Goal: Task Accomplishment & Management: Manage account settings

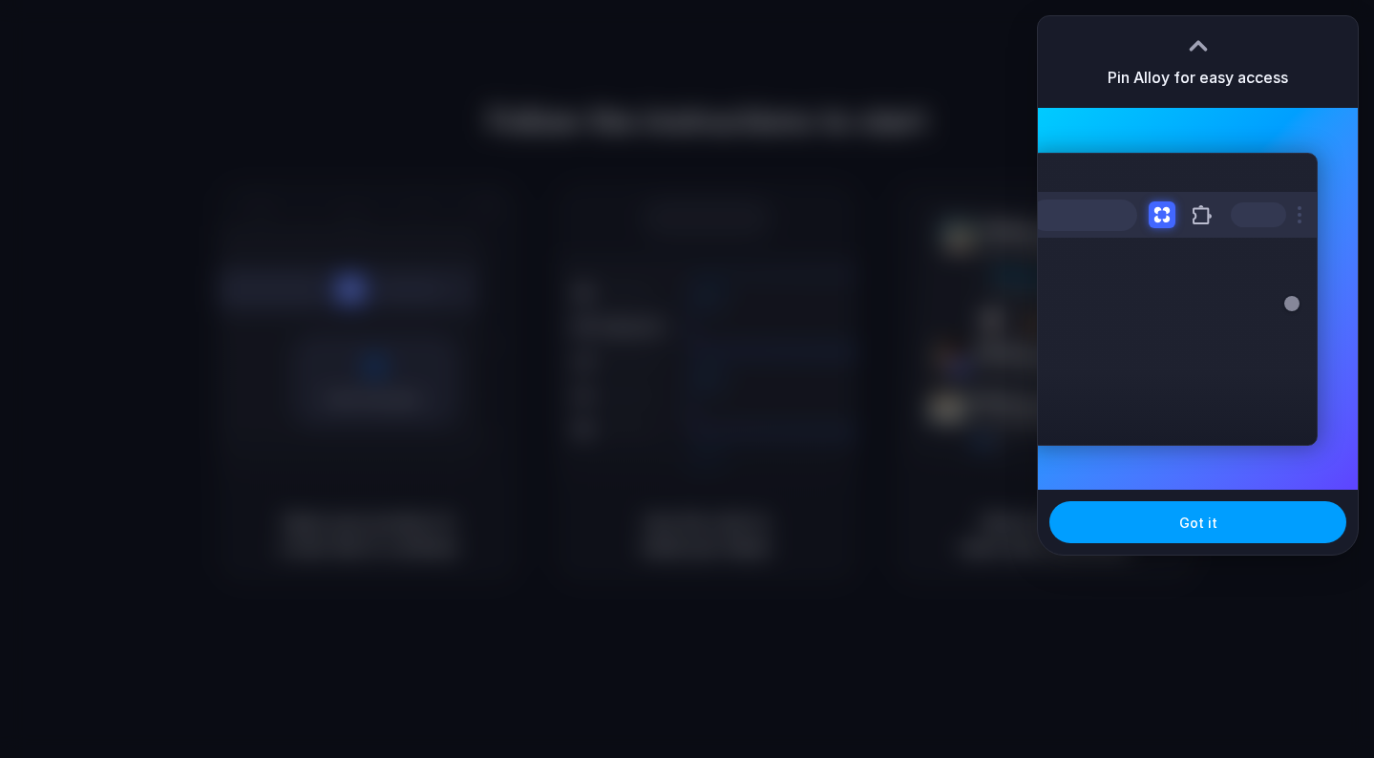
click at [1133, 518] on button "Got it" at bounding box center [1197, 522] width 297 height 42
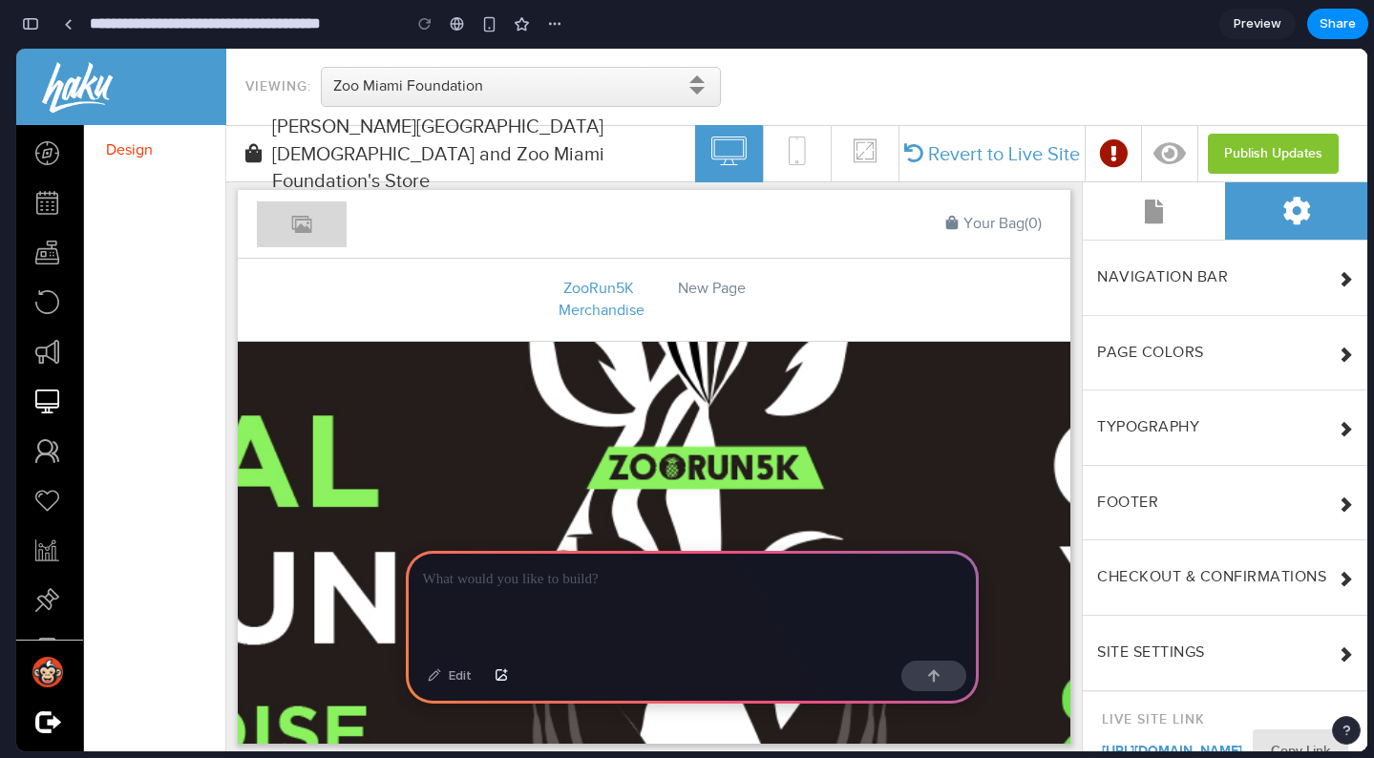
click at [683, 157] on span "[PERSON_NAME][GEOGRAPHIC_DATA][DEMOGRAPHIC_DATA] and Zoo Miami Foundation's Sto…" at bounding box center [483, 154] width 423 height 82
click at [678, 600] on div at bounding box center [692, 602] width 573 height 102
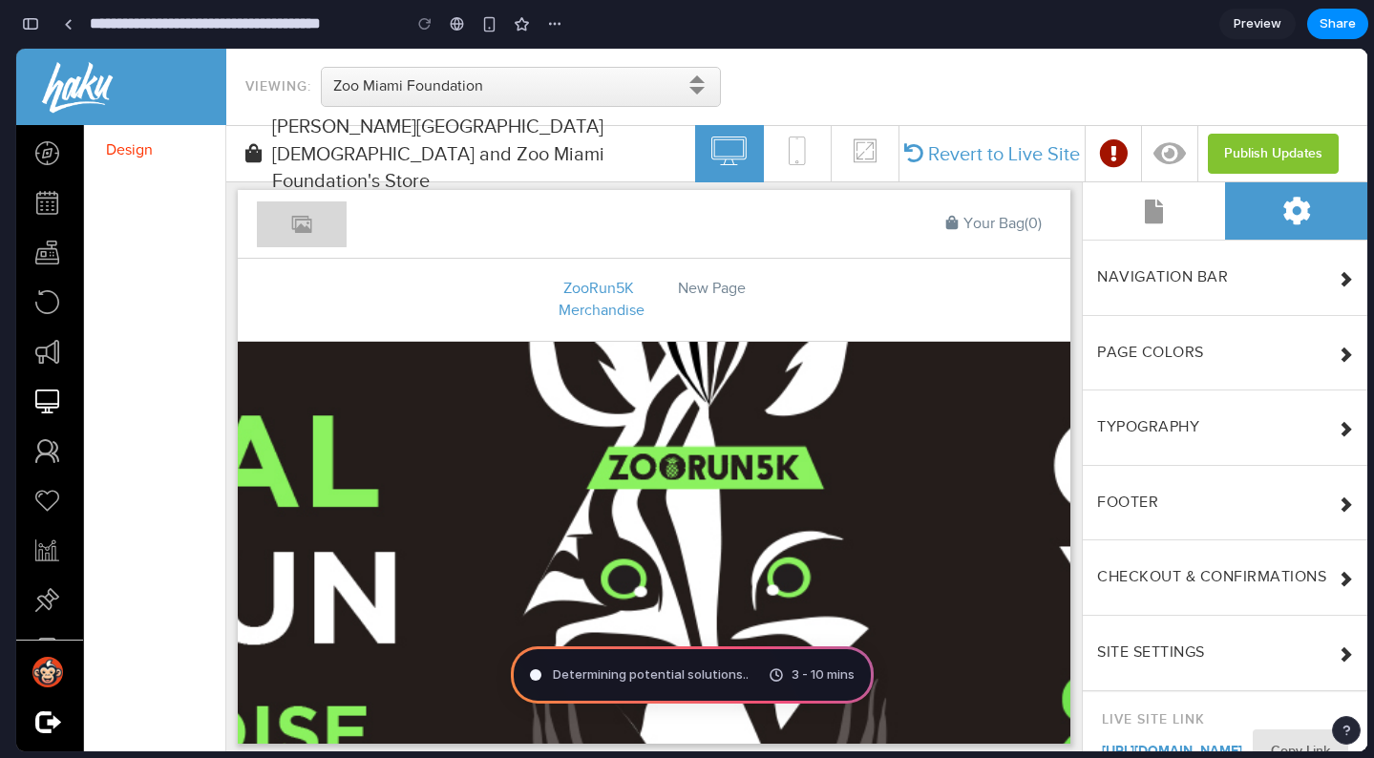
click at [723, 694] on div "Determining potential solutions .. 3 - 10 mins" at bounding box center [692, 674] width 363 height 57
click at [661, 688] on div "Determining potential solutions ... 3 - 10 mins" at bounding box center [692, 674] width 363 height 57
click at [661, 688] on div "Summoning sp 3 - 10 mins" at bounding box center [692, 674] width 363 height 57
click at [644, 674] on span "Summoning spirits" at bounding box center [608, 675] width 111 height 19
click at [328, 328] on div "ZooRun5K Merchandise New Page" at bounding box center [654, 300] width 833 height 82
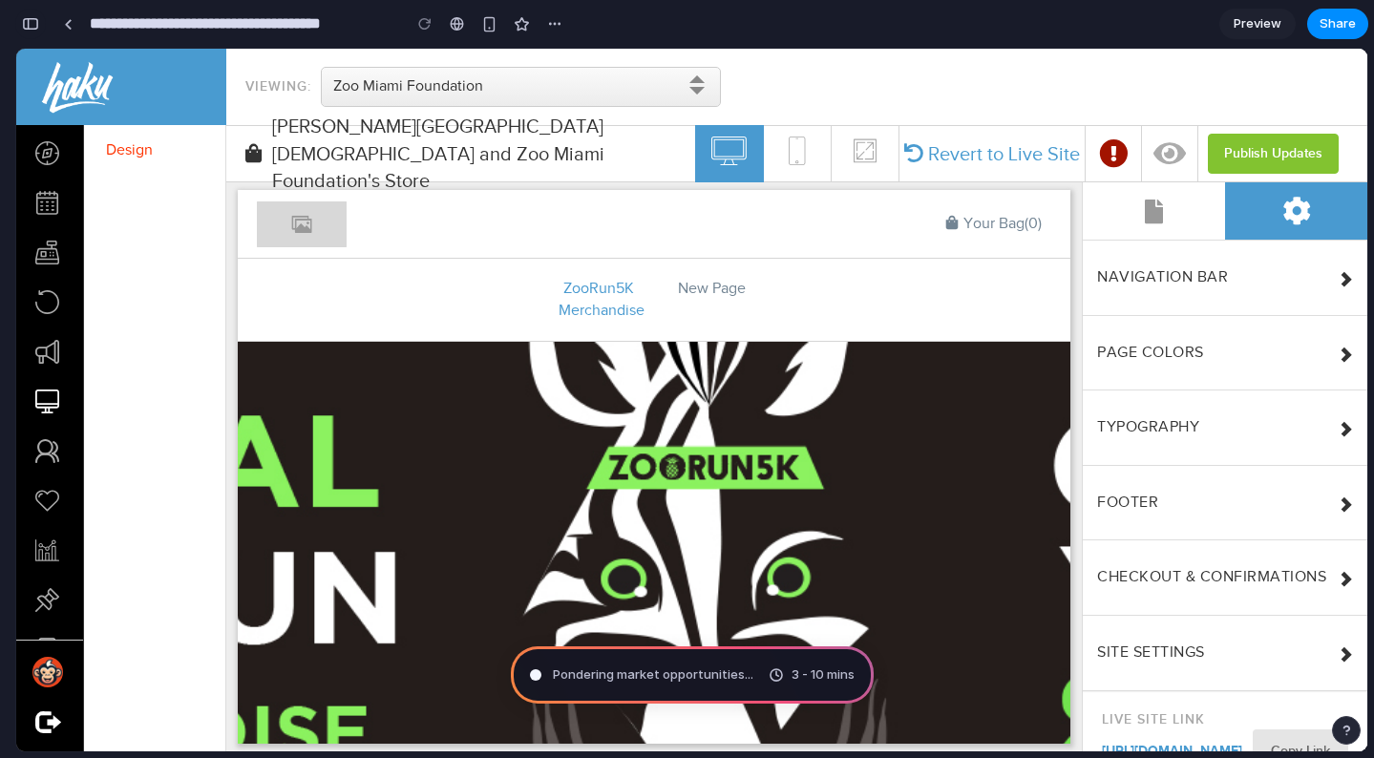
click at [39, 18] on button "button" at bounding box center [30, 24] width 31 height 31
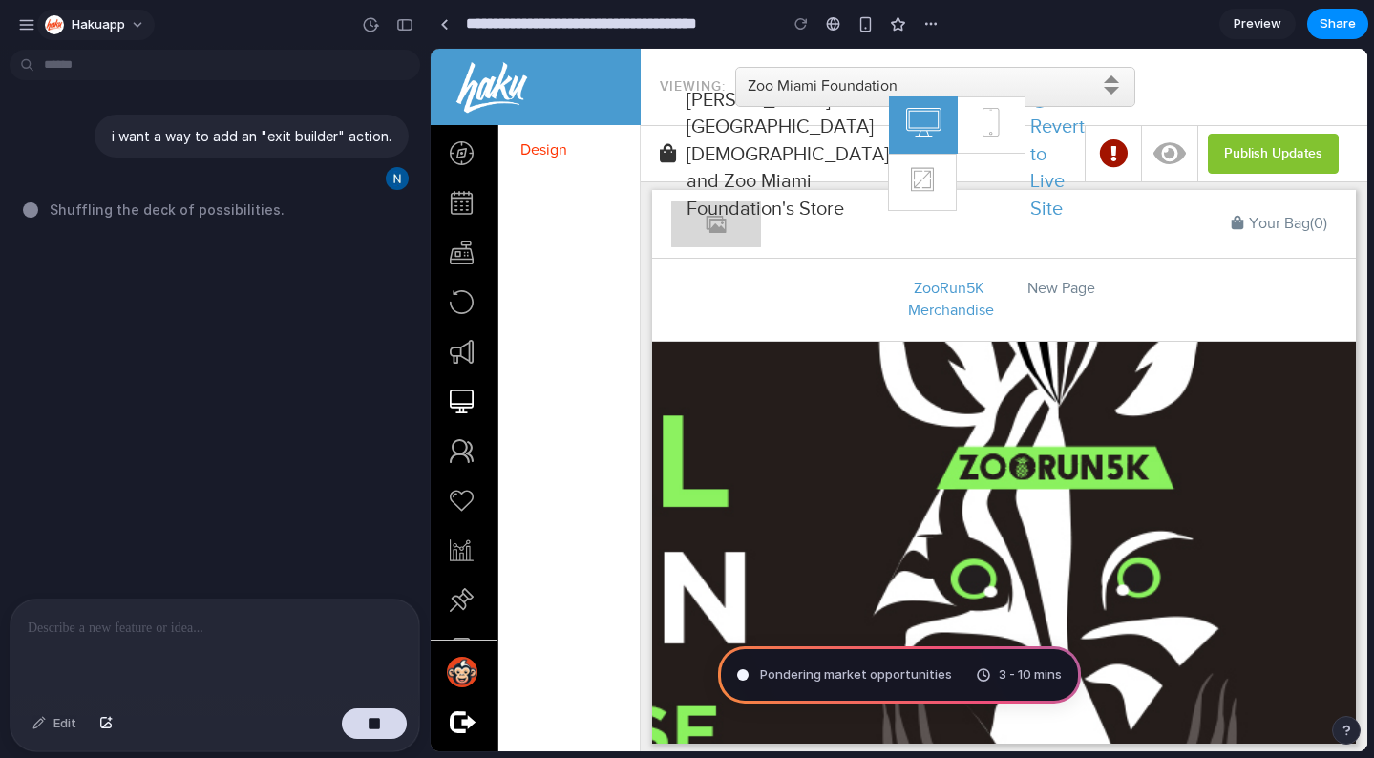
click at [39, 28] on button "Hakuapp" at bounding box center [95, 25] width 117 height 31
click at [132, 11] on div "Settings Invite members Change theme Sign out" at bounding box center [687, 379] width 1374 height 758
click at [95, 30] on span "Hakuapp" at bounding box center [98, 24] width 53 height 19
click at [96, 30] on div "Settings Invite members Change theme Sign out" at bounding box center [687, 379] width 1374 height 758
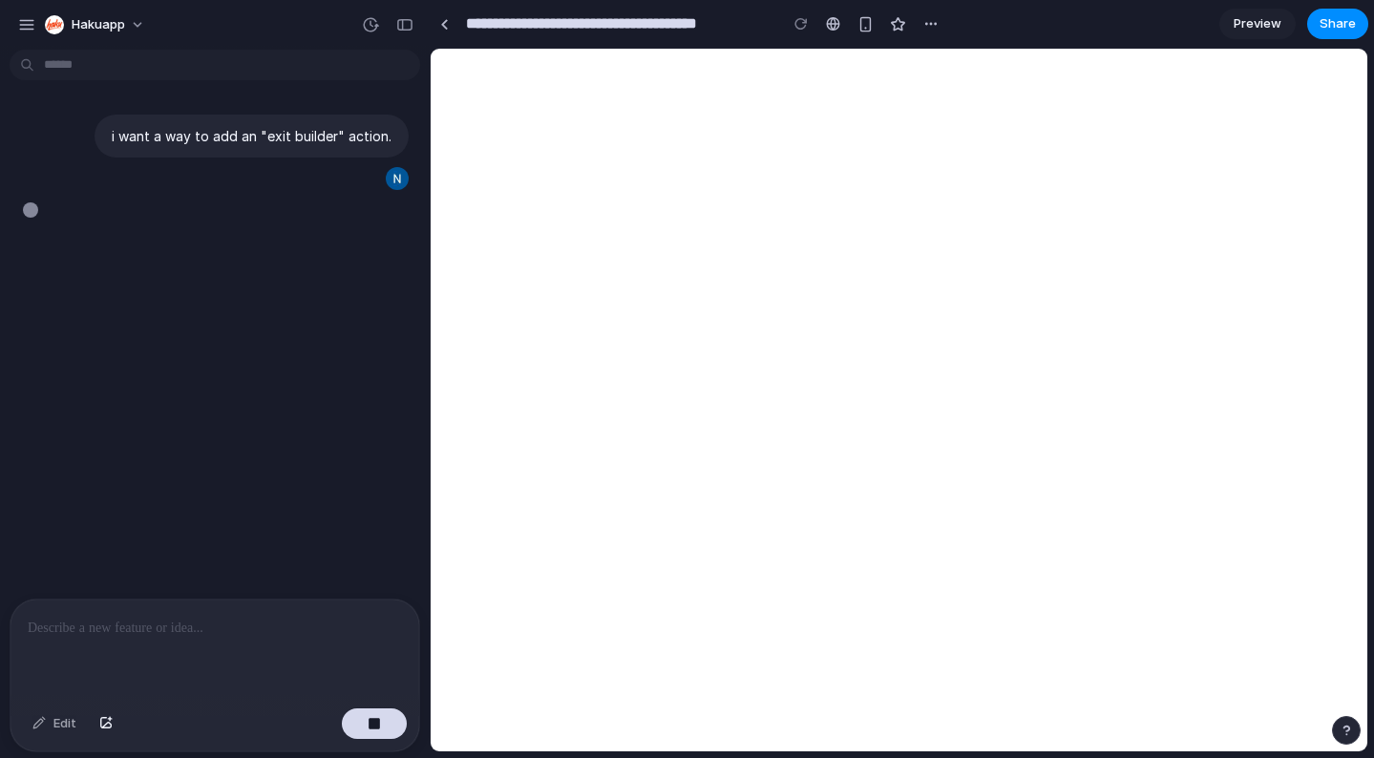
type input "**********"
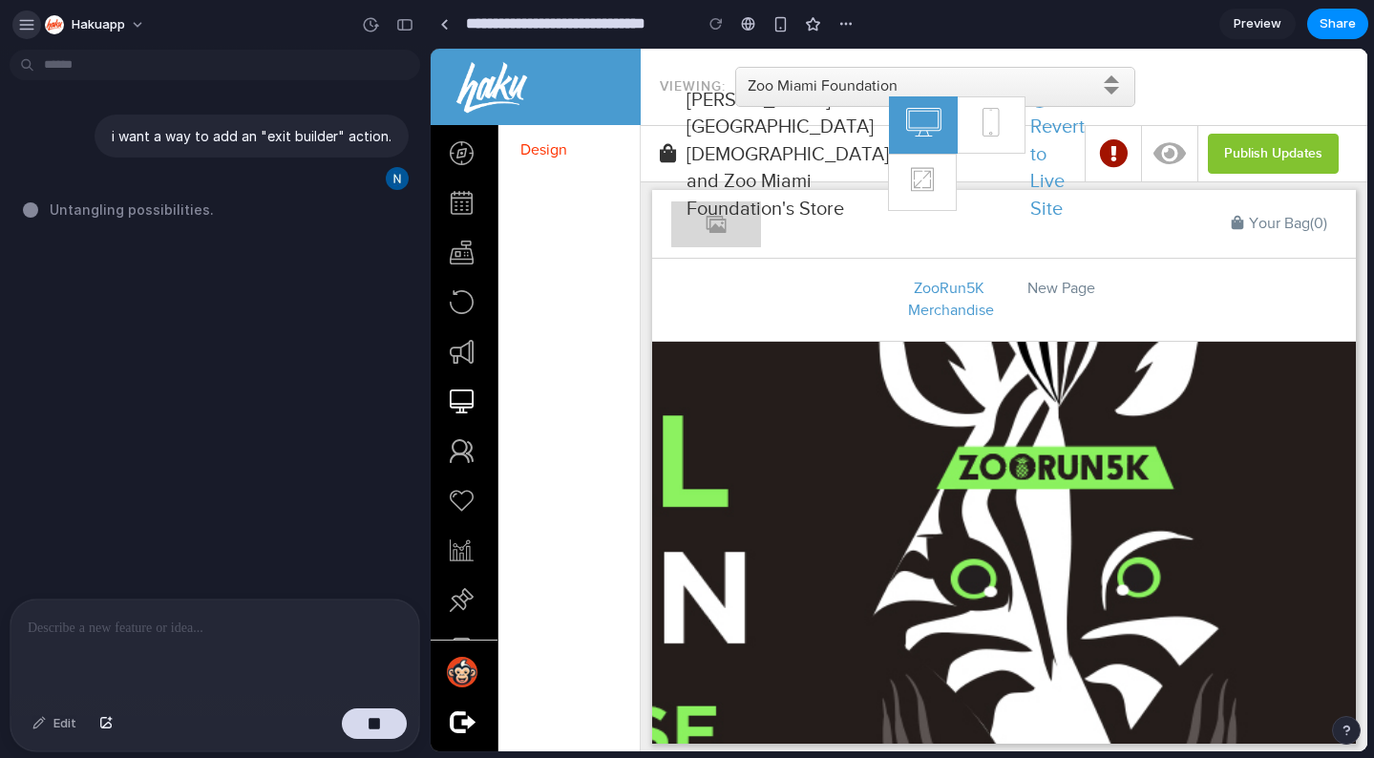
click at [35, 14] on button "button" at bounding box center [26, 25] width 29 height 29
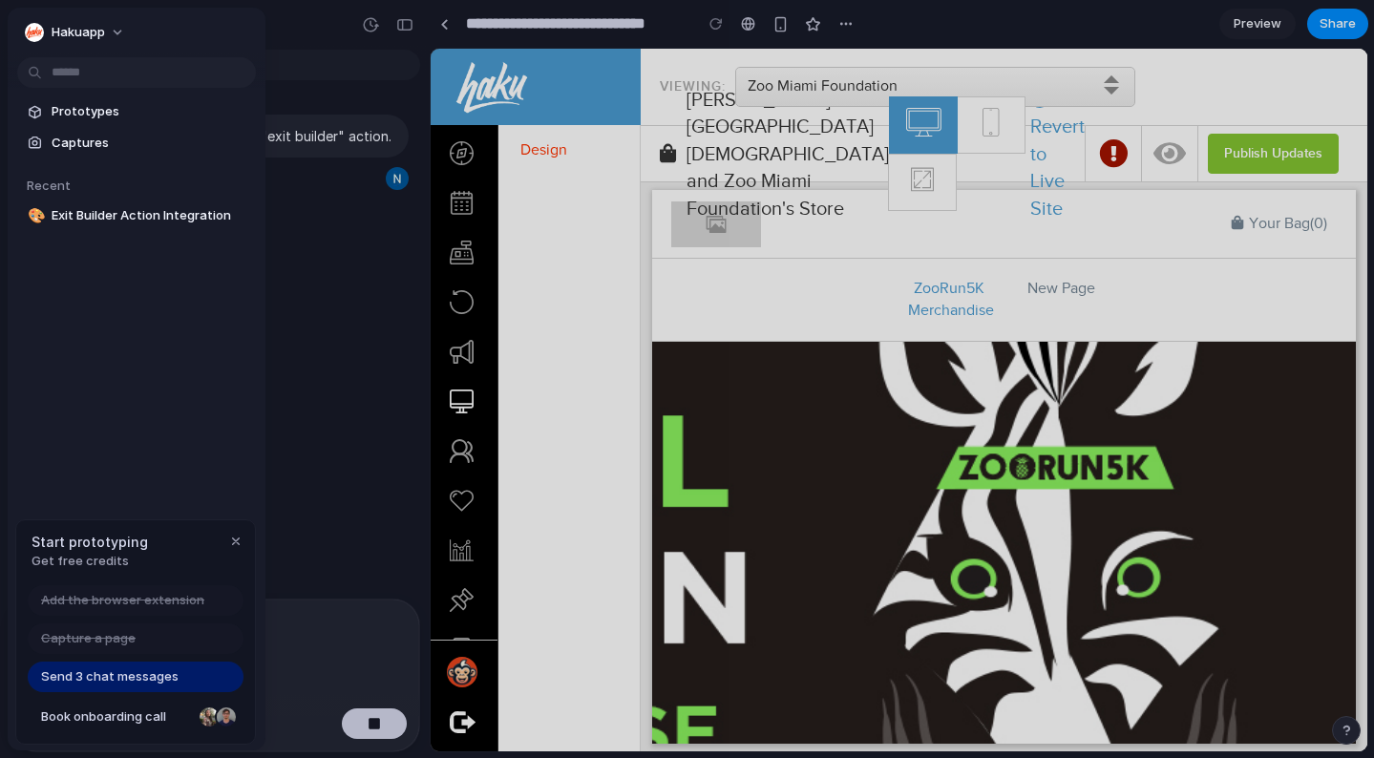
click at [35, 15] on div "Hakuapp" at bounding box center [137, 31] width 258 height 46
click at [666, 202] on div "[PERSON_NAME][GEOGRAPHIC_DATA][DEMOGRAPHIC_DATA] and Zoo Miami Foundation's Sto…" at bounding box center [774, 154] width 229 height 137
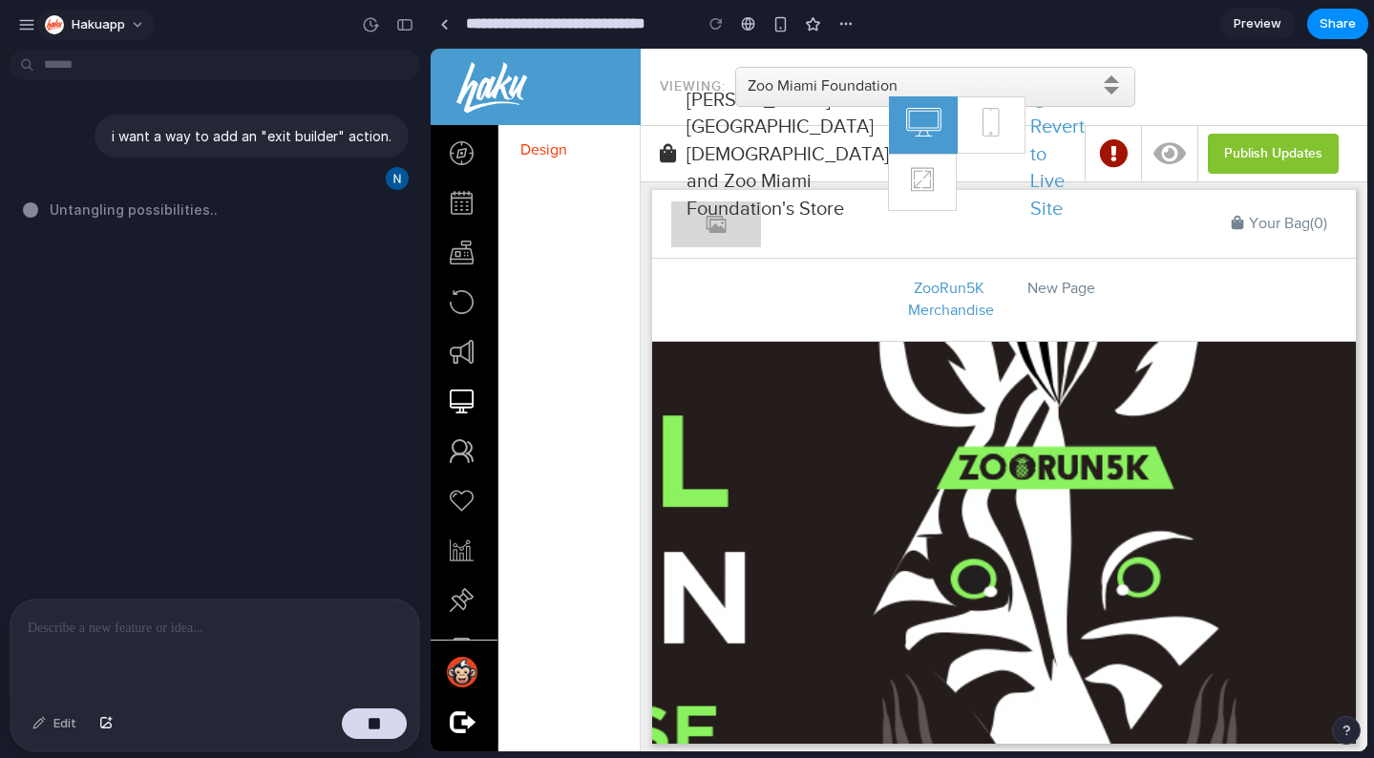
click at [115, 34] on button "Hakuapp" at bounding box center [95, 25] width 117 height 31
click at [115, 34] on div "Settings Invite members Change theme Sign out" at bounding box center [687, 379] width 1374 height 758
click at [85, 31] on span "Hakuapp" at bounding box center [98, 24] width 53 height 19
click at [571, 114] on div "Settings Invite members Change theme Sign out" at bounding box center [687, 379] width 1374 height 758
click at [570, 113] on div at bounding box center [536, 87] width 164 height 76
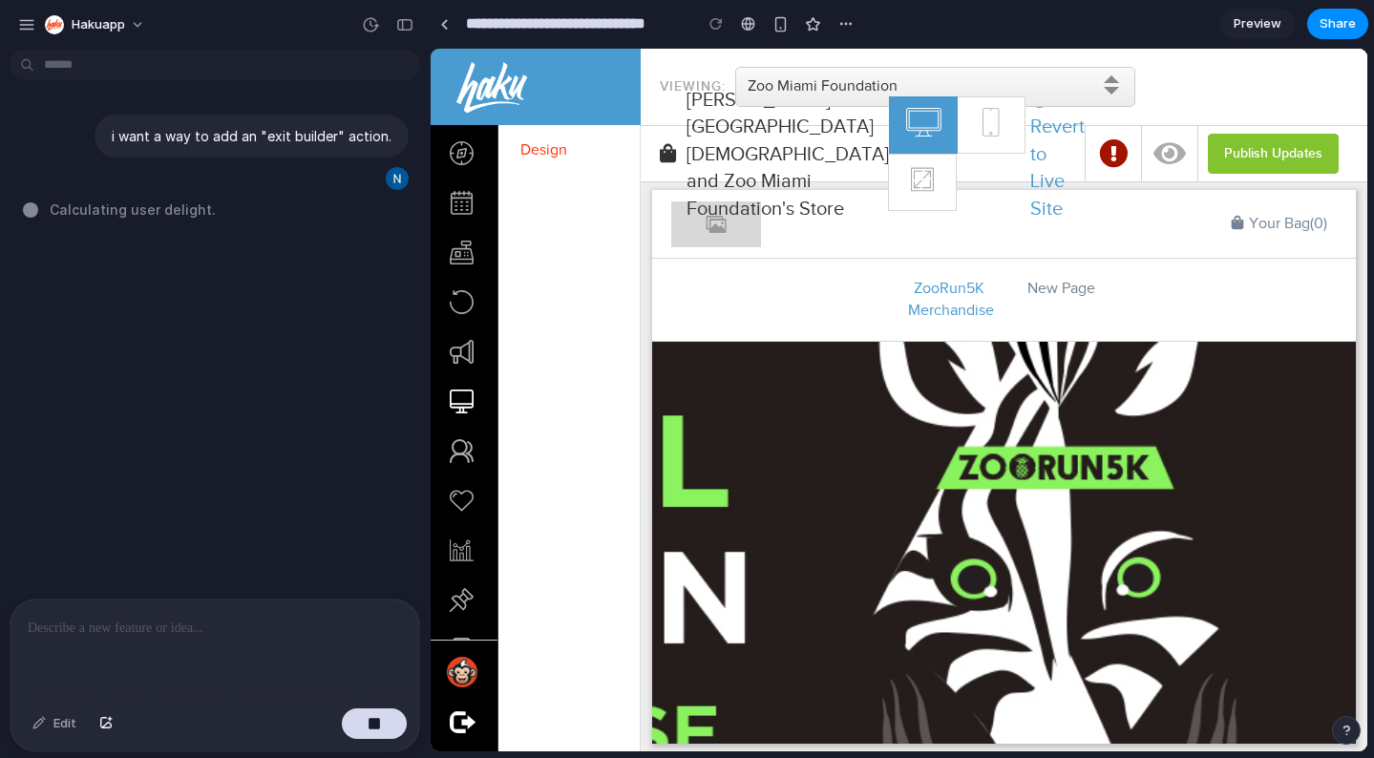
click at [450, 38] on div "**********" at bounding box center [645, 24] width 431 height 34
click at [450, 33] on link at bounding box center [444, 24] width 29 height 29
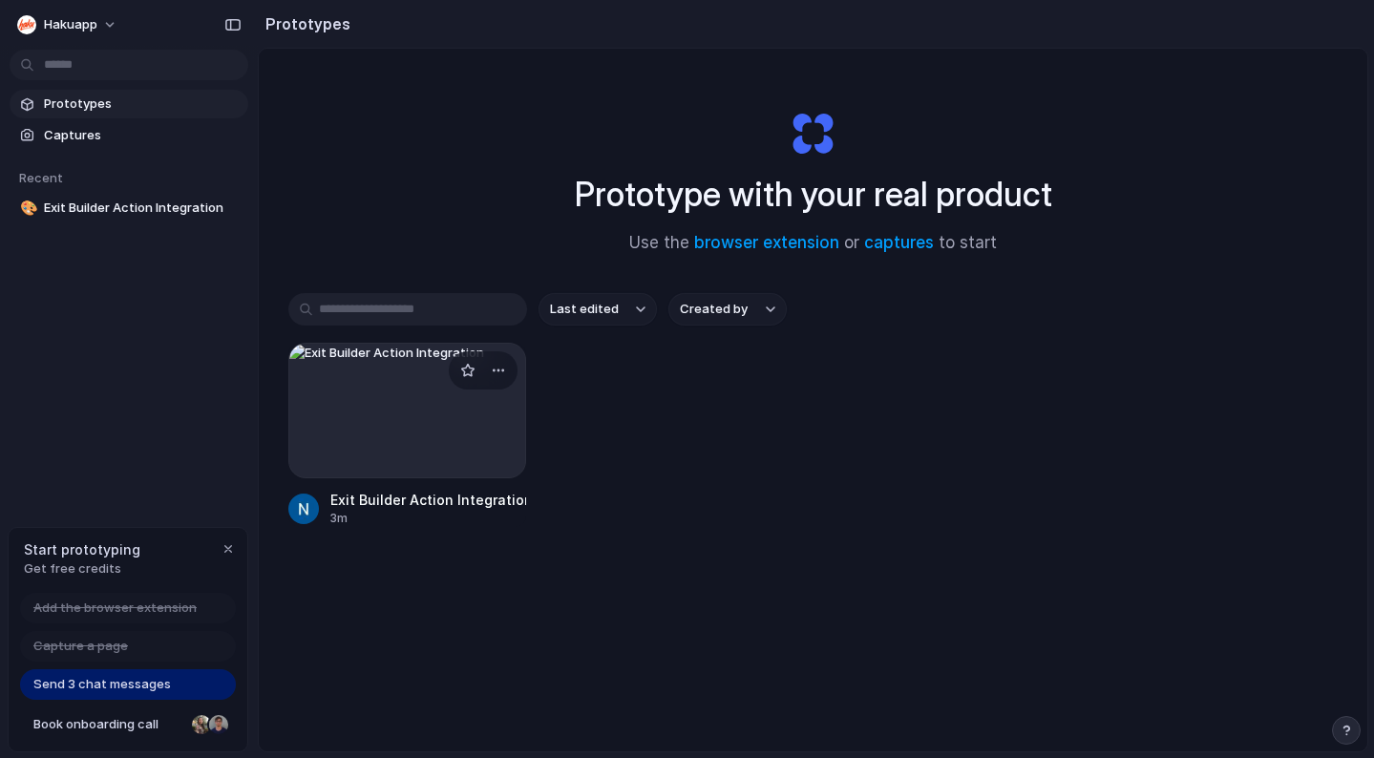
click at [413, 430] on div at bounding box center [407, 411] width 239 height 136
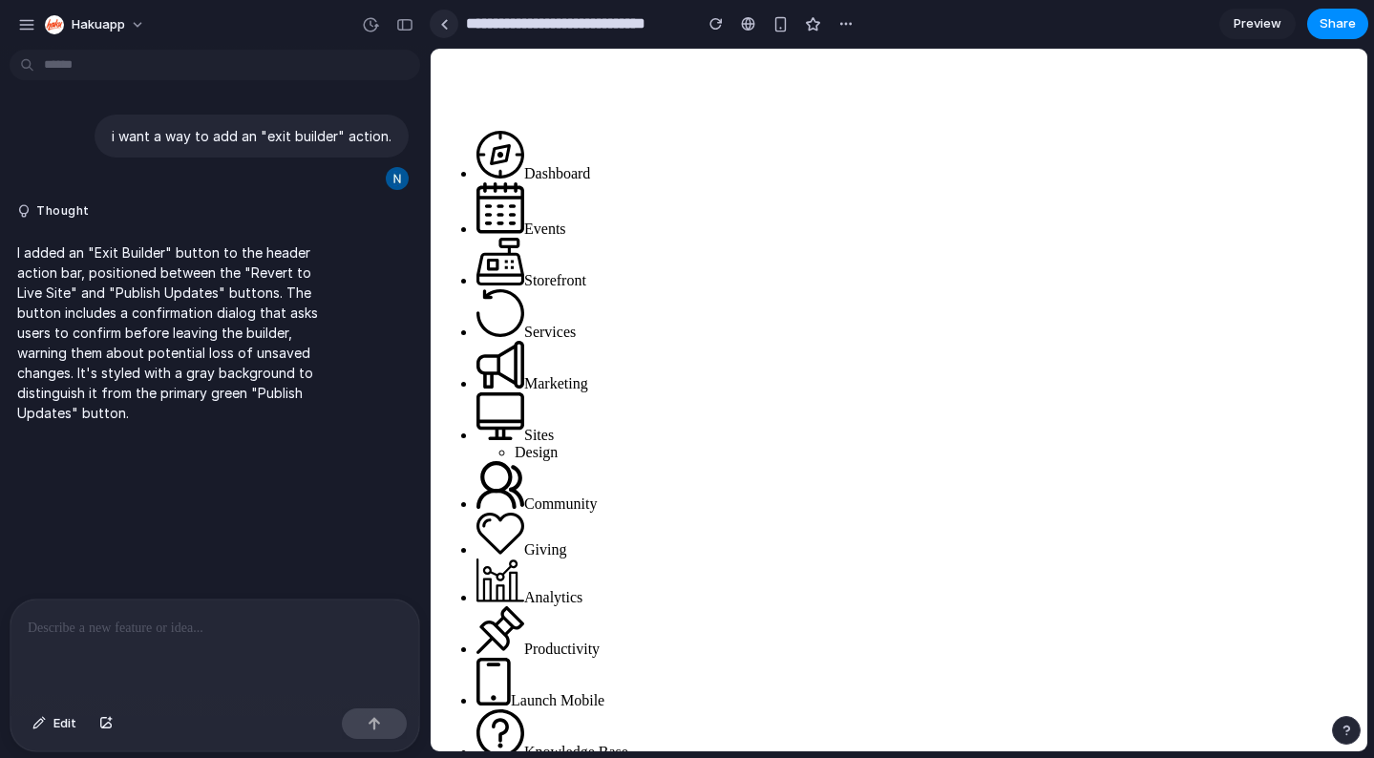
click at [443, 30] on link at bounding box center [444, 24] width 29 height 29
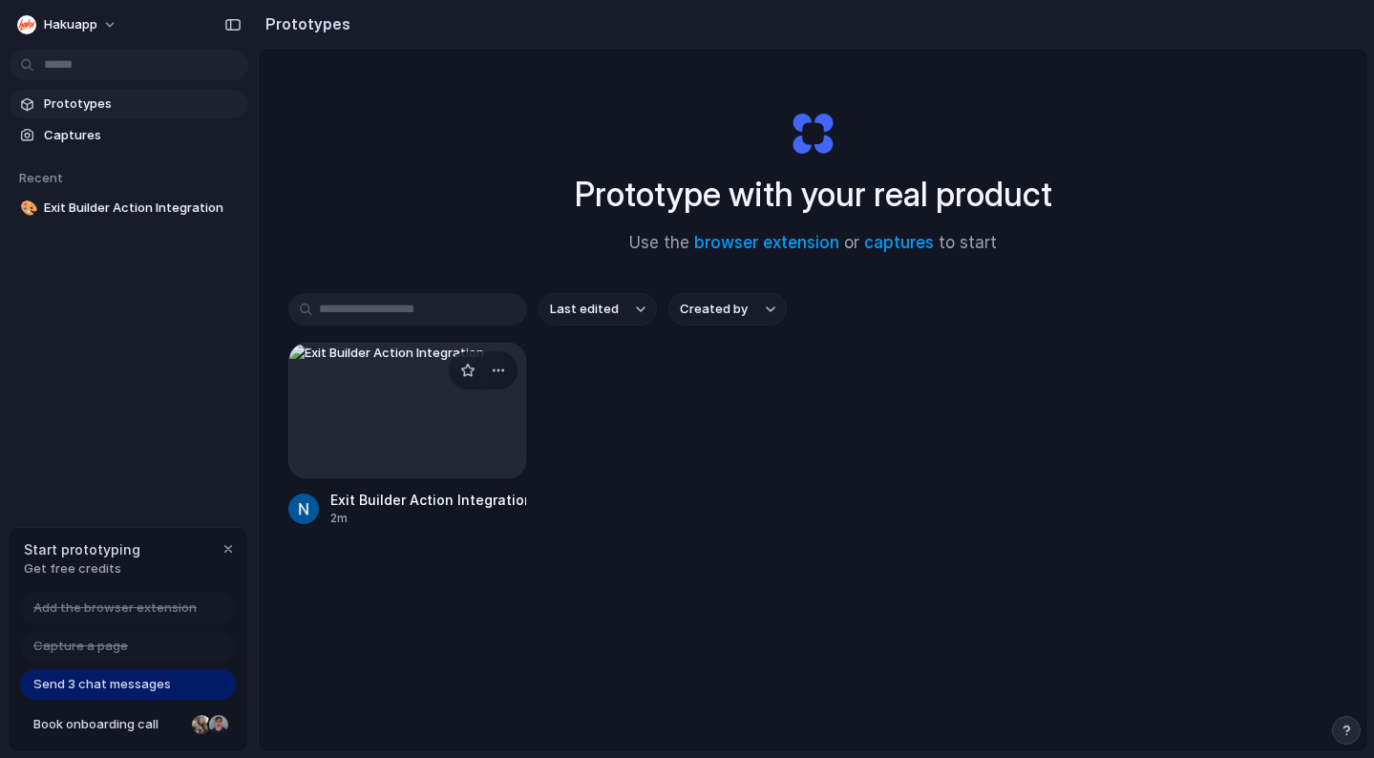
click at [434, 415] on div at bounding box center [407, 411] width 239 height 136
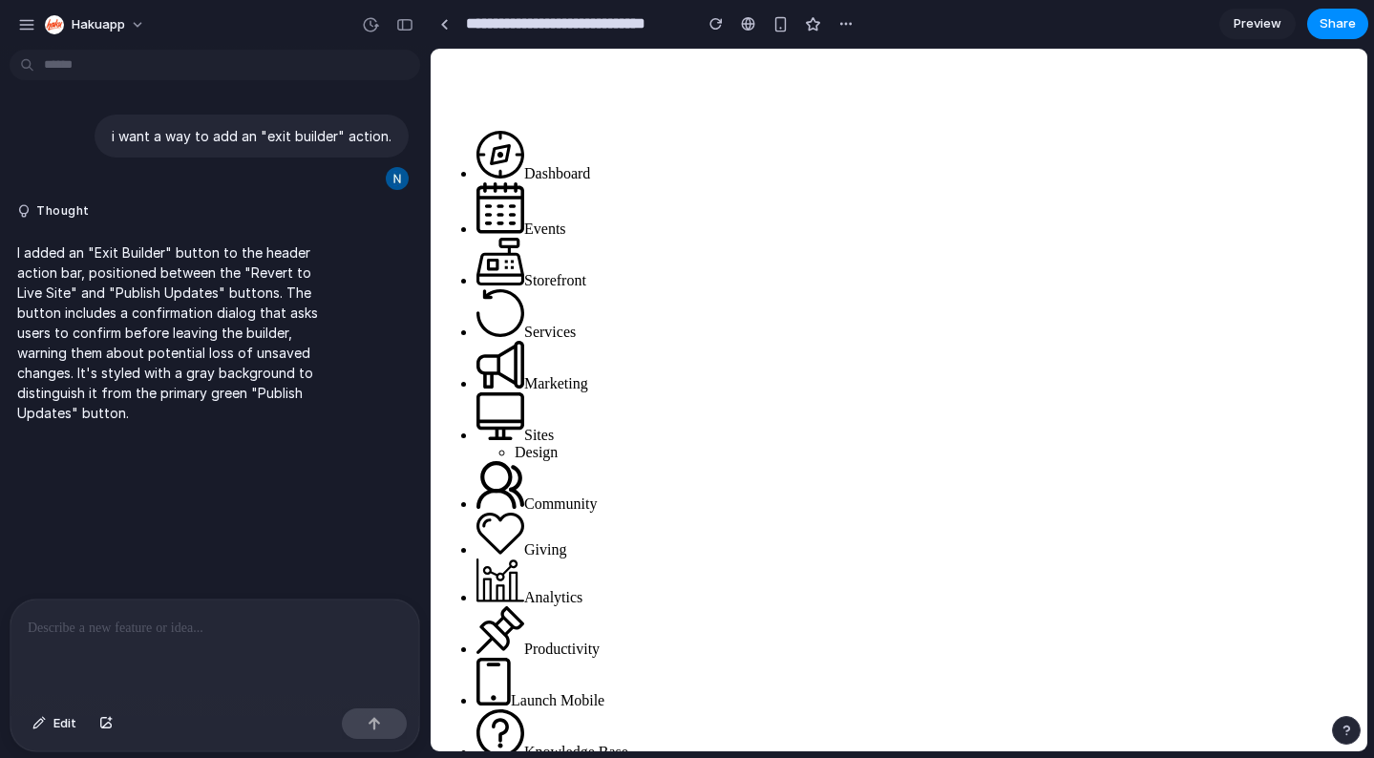
click at [560, 461] on ul "Design" at bounding box center [917, 452] width 883 height 17
click at [407, 27] on div "button" at bounding box center [404, 24] width 17 height 13
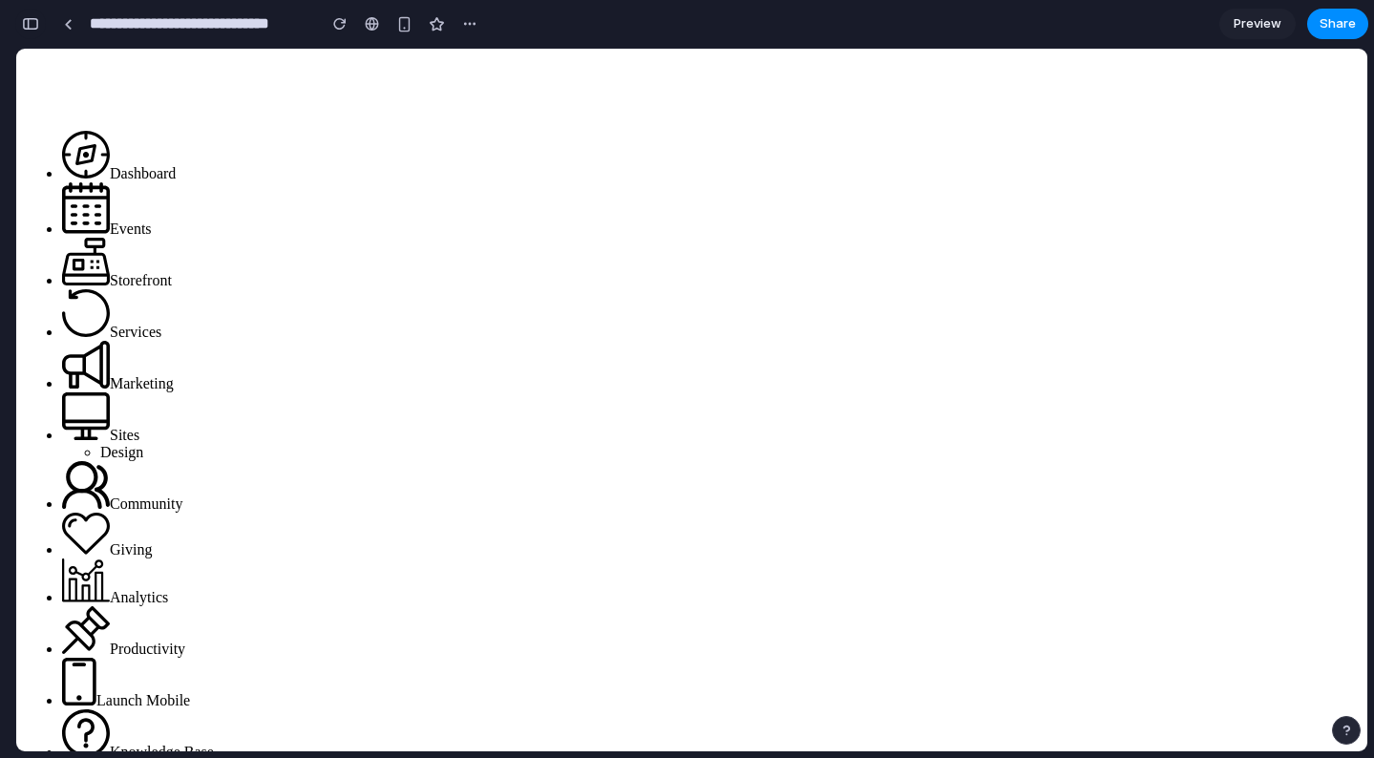
click at [41, 29] on button "button" at bounding box center [30, 24] width 31 height 31
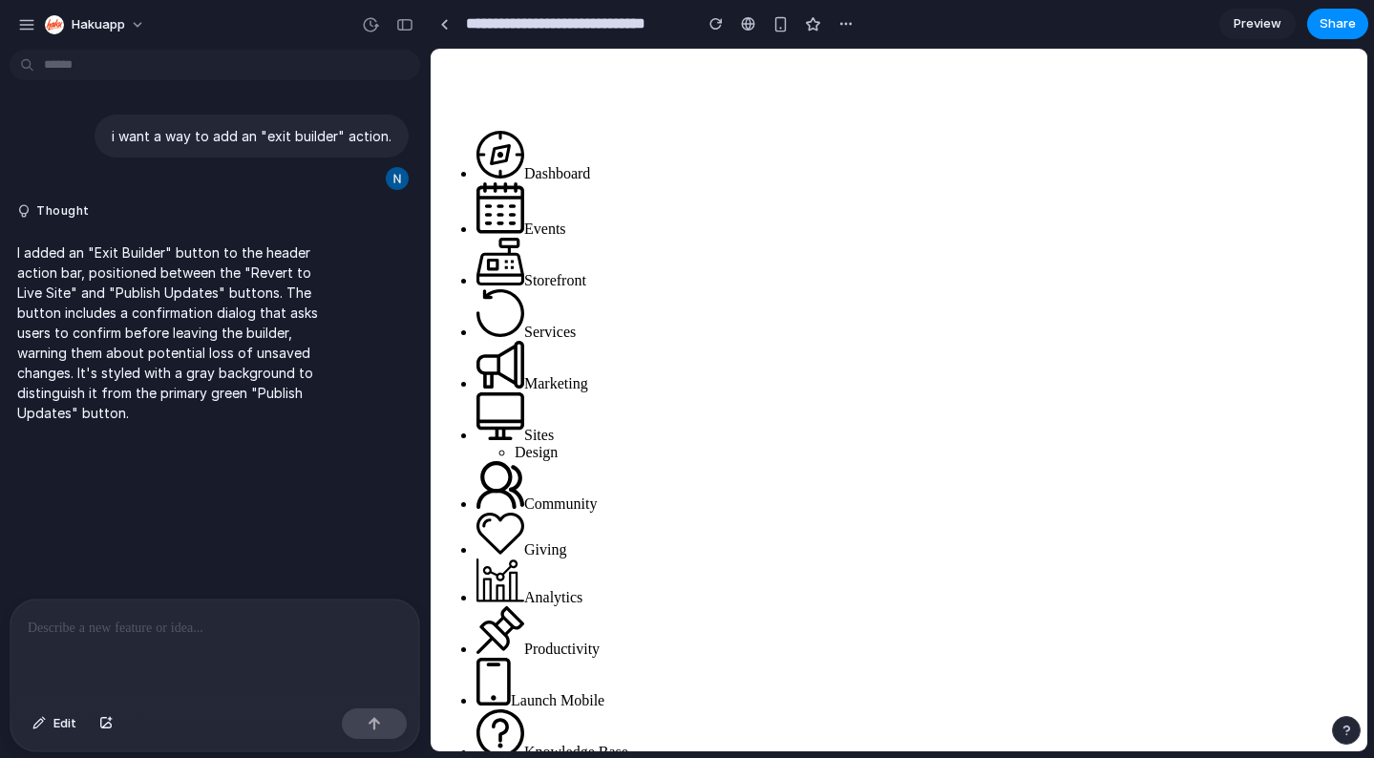
click at [41, 29] on button "Hakuapp" at bounding box center [95, 25] width 117 height 31
click at [90, 74] on span "Settings" at bounding box center [98, 67] width 53 height 19
click at [29, 21] on div "button" at bounding box center [26, 24] width 17 height 17
click at [485, 23] on input "**********" at bounding box center [574, 24] width 224 height 34
click at [461, 23] on div "**********" at bounding box center [645, 24] width 431 height 34
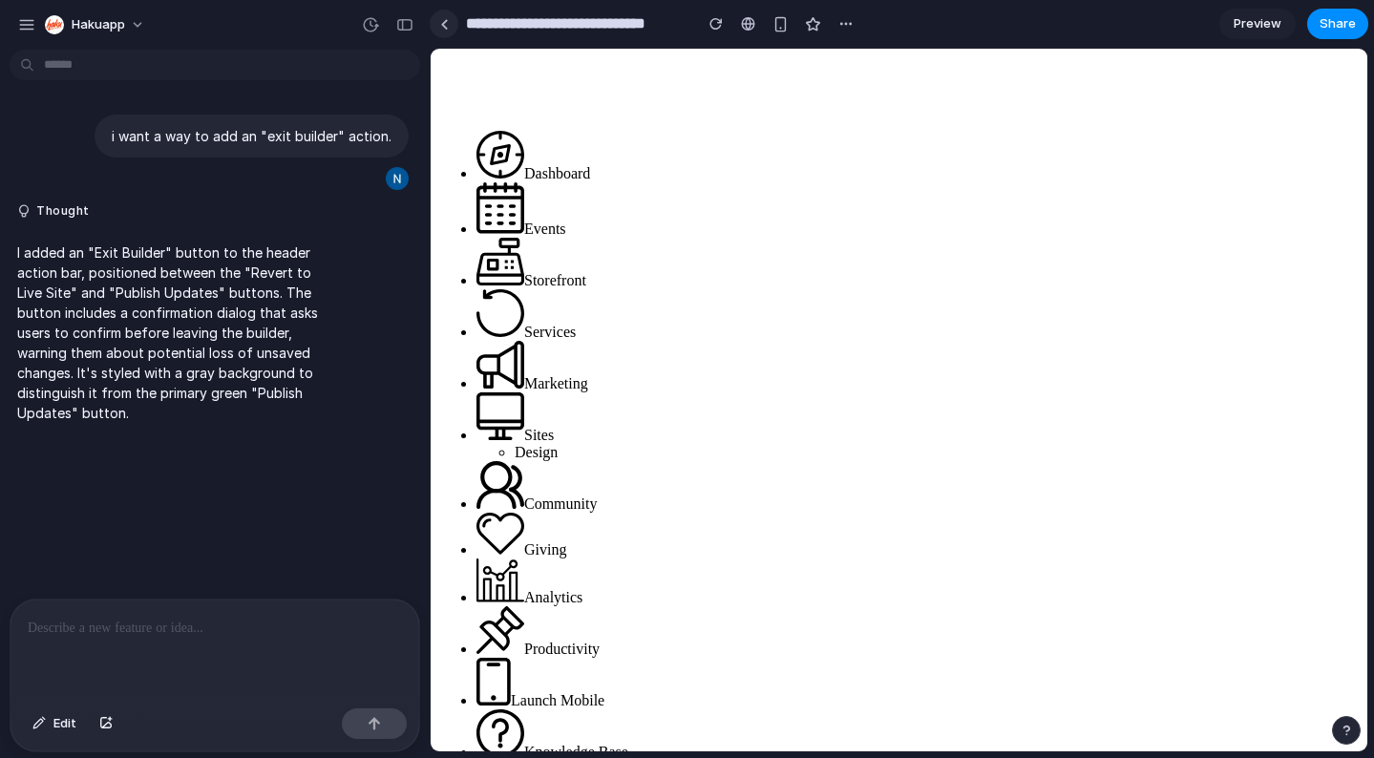
click at [454, 23] on link at bounding box center [444, 24] width 29 height 29
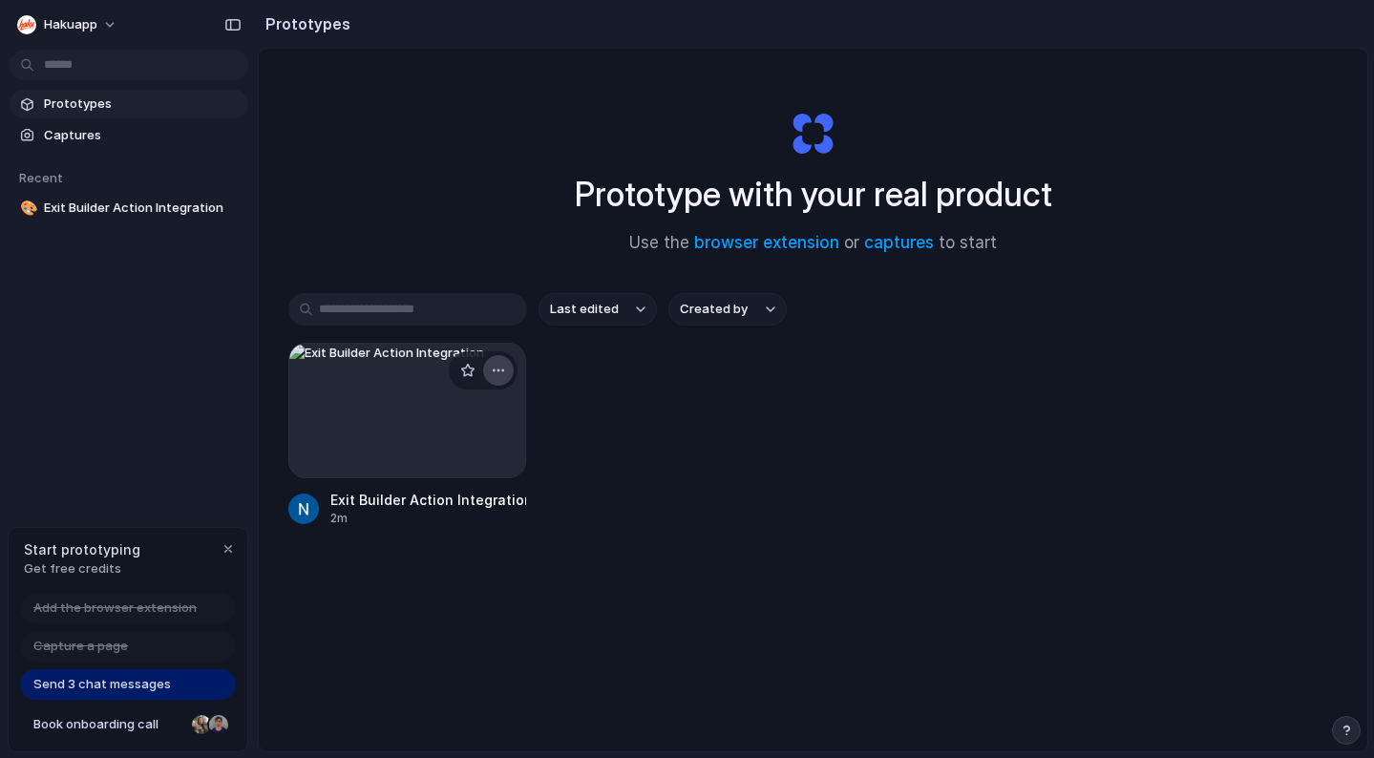
click at [503, 374] on button "button" at bounding box center [498, 370] width 31 height 31
click at [434, 503] on span "Delete" at bounding box center [422, 506] width 40 height 19
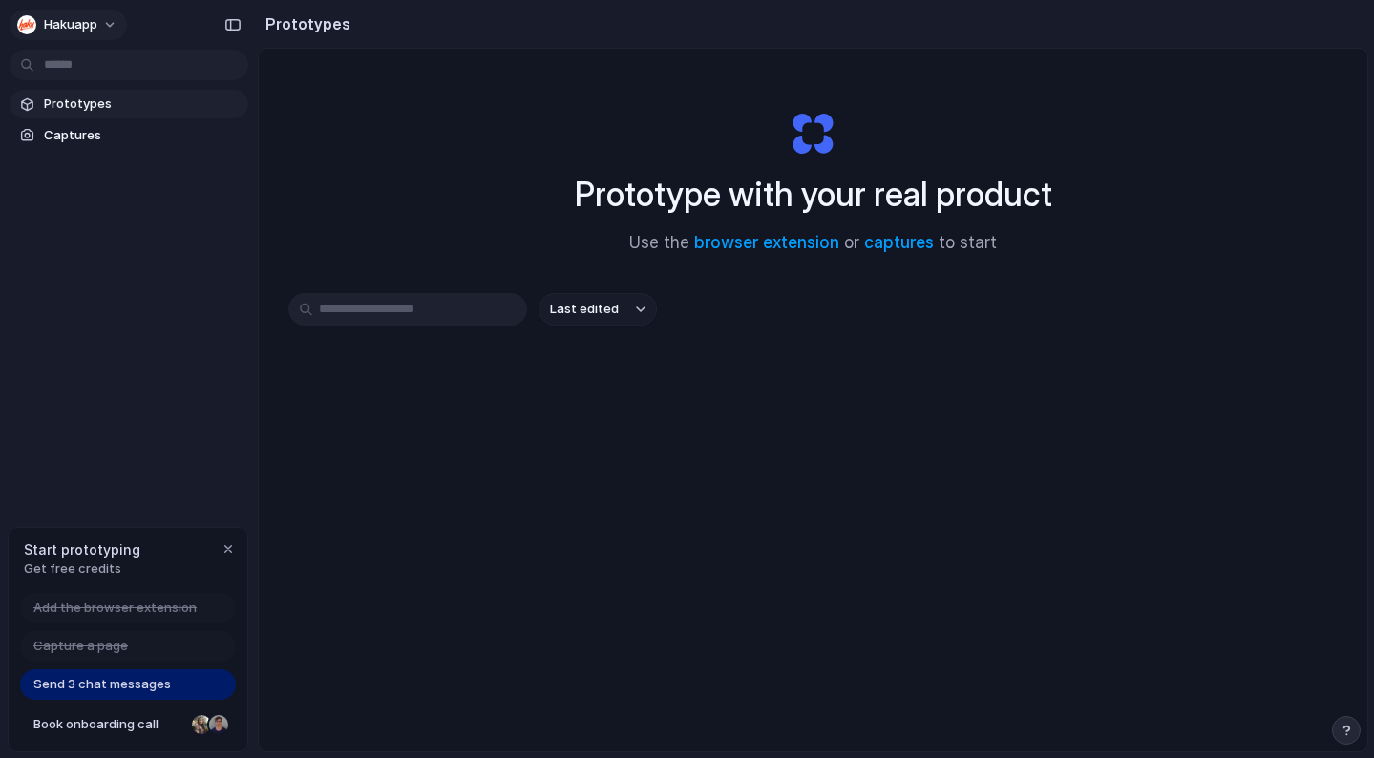
click at [36, 29] on div "Hakuapp" at bounding box center [57, 24] width 80 height 19
click at [80, 75] on span "Settings" at bounding box center [70, 67] width 53 height 19
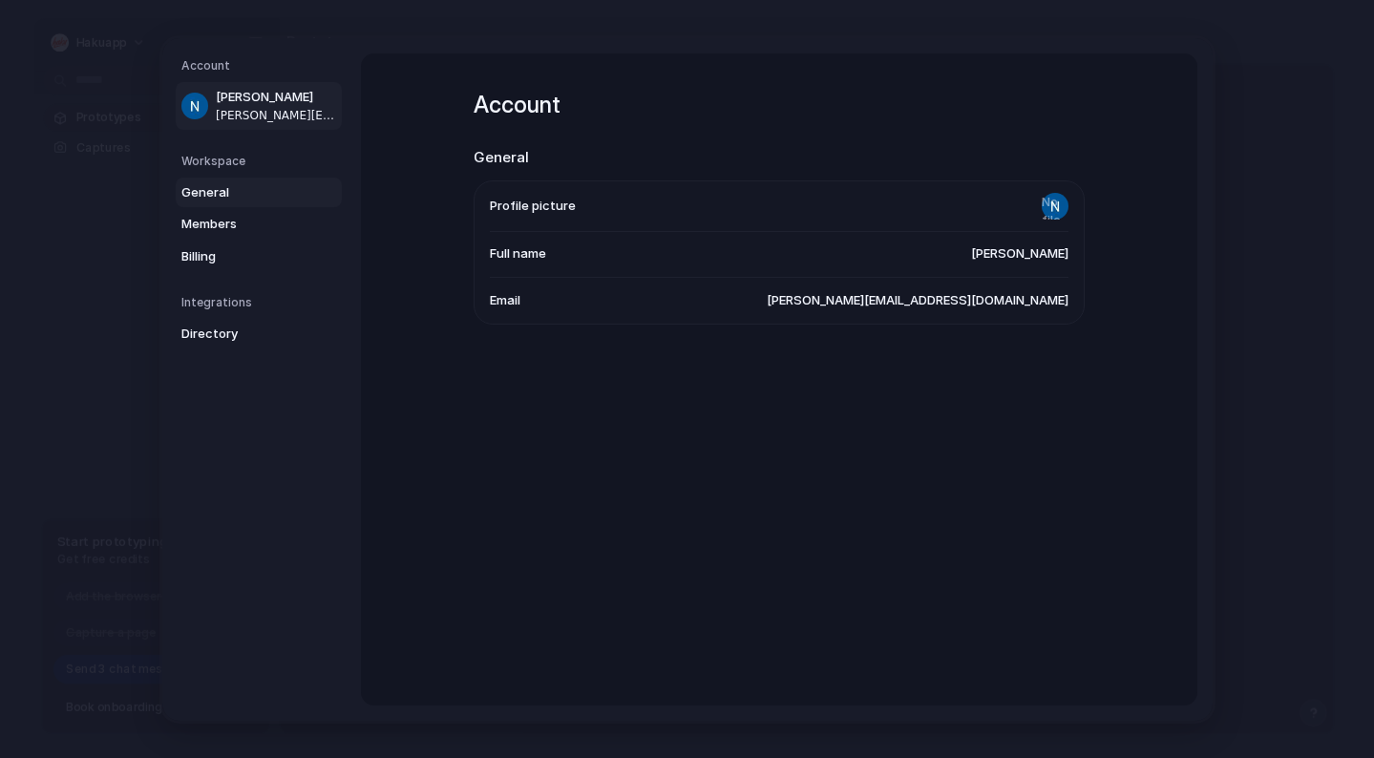
click at [220, 191] on span "General" at bounding box center [242, 191] width 122 height 19
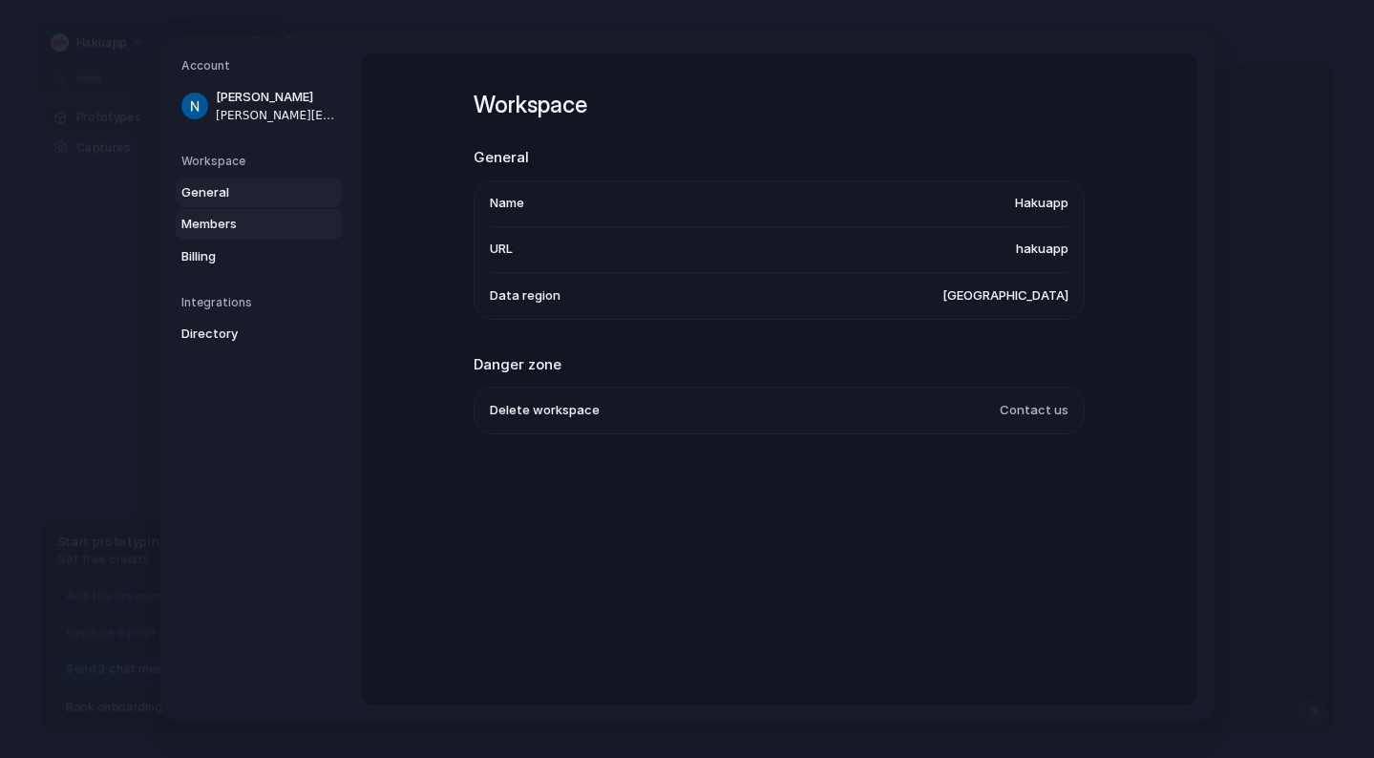
click at [191, 220] on span "Members" at bounding box center [242, 224] width 122 height 19
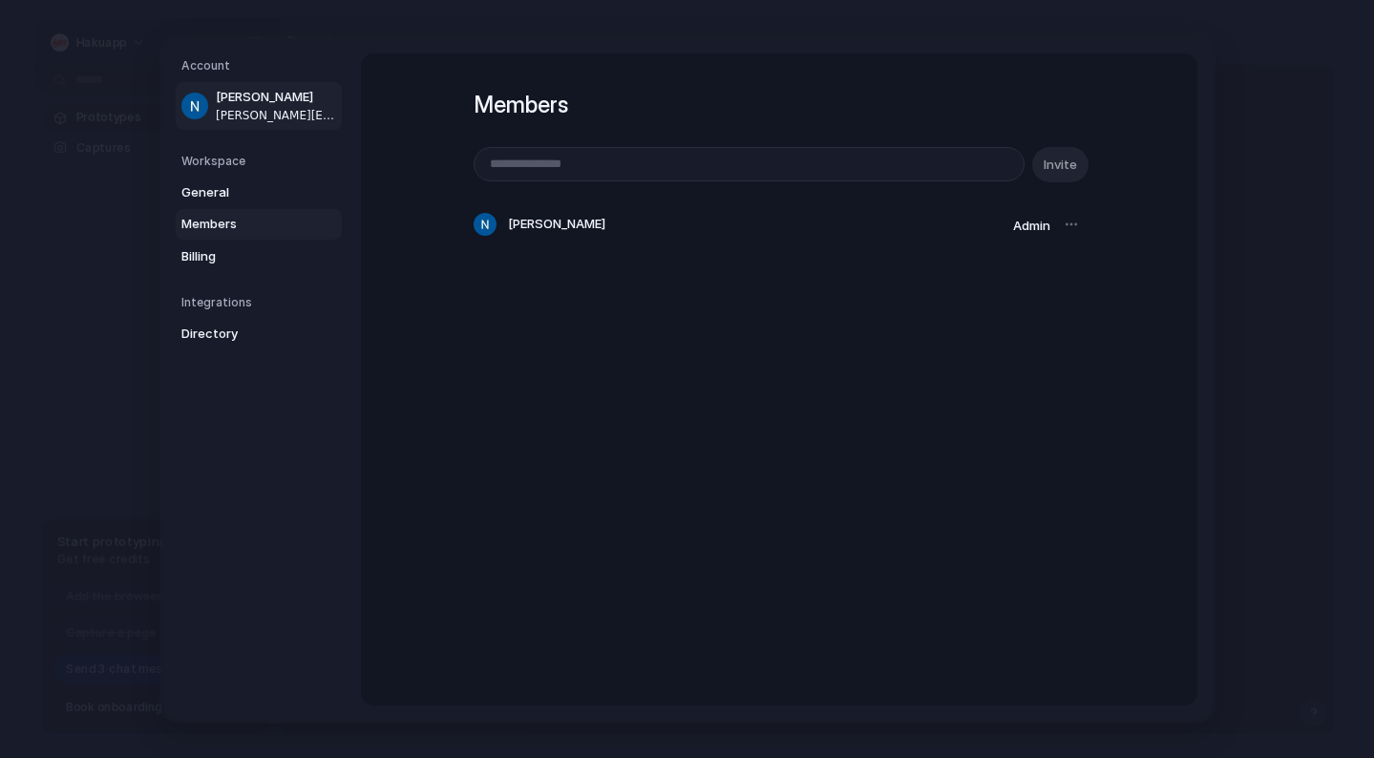
click at [250, 120] on span "nelson@hakusports.com" at bounding box center [277, 114] width 122 height 17
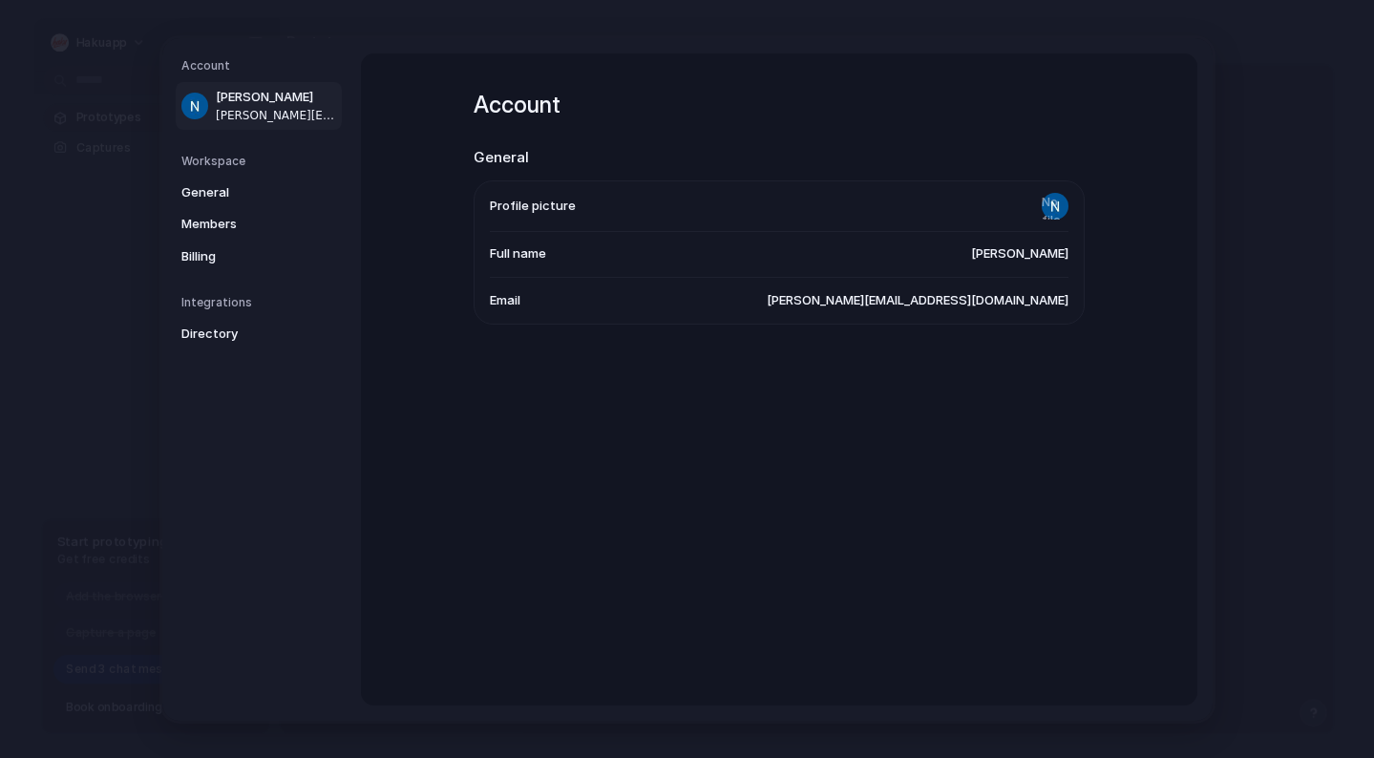
click at [1005, 309] on span "nelson@hakusports.com" at bounding box center [918, 299] width 302 height 19
click at [187, 322] on link "Directory" at bounding box center [259, 334] width 166 height 31
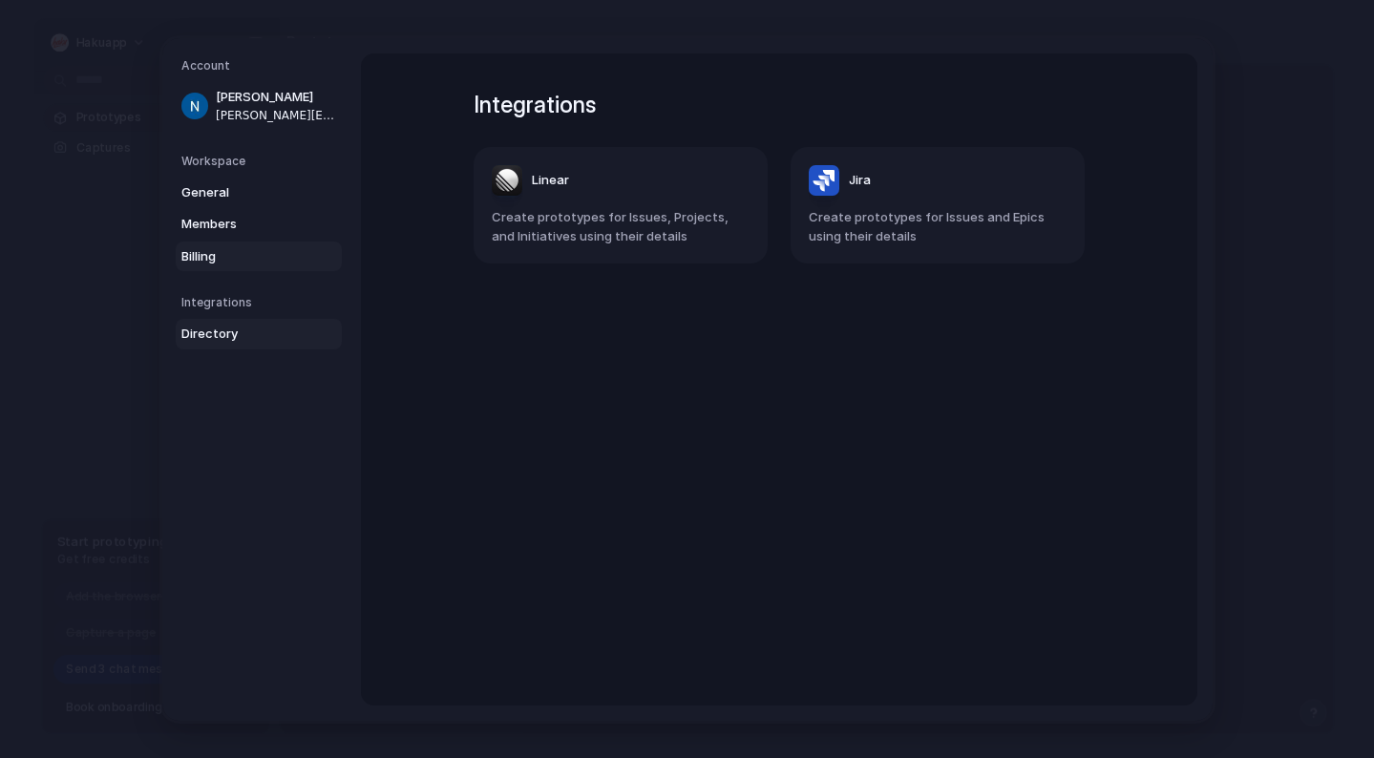
click at [215, 246] on span "Billing" at bounding box center [242, 255] width 122 height 19
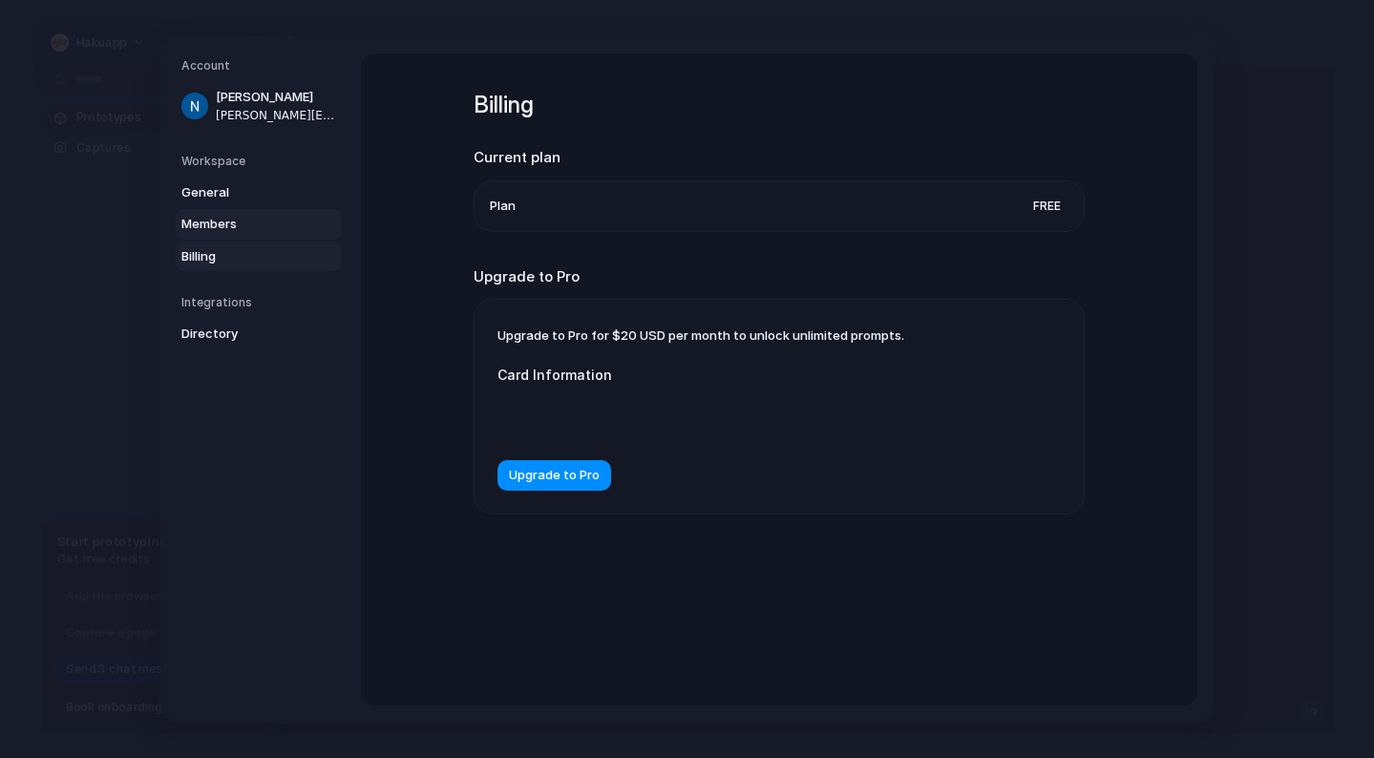
click at [223, 223] on span "Members" at bounding box center [242, 224] width 122 height 19
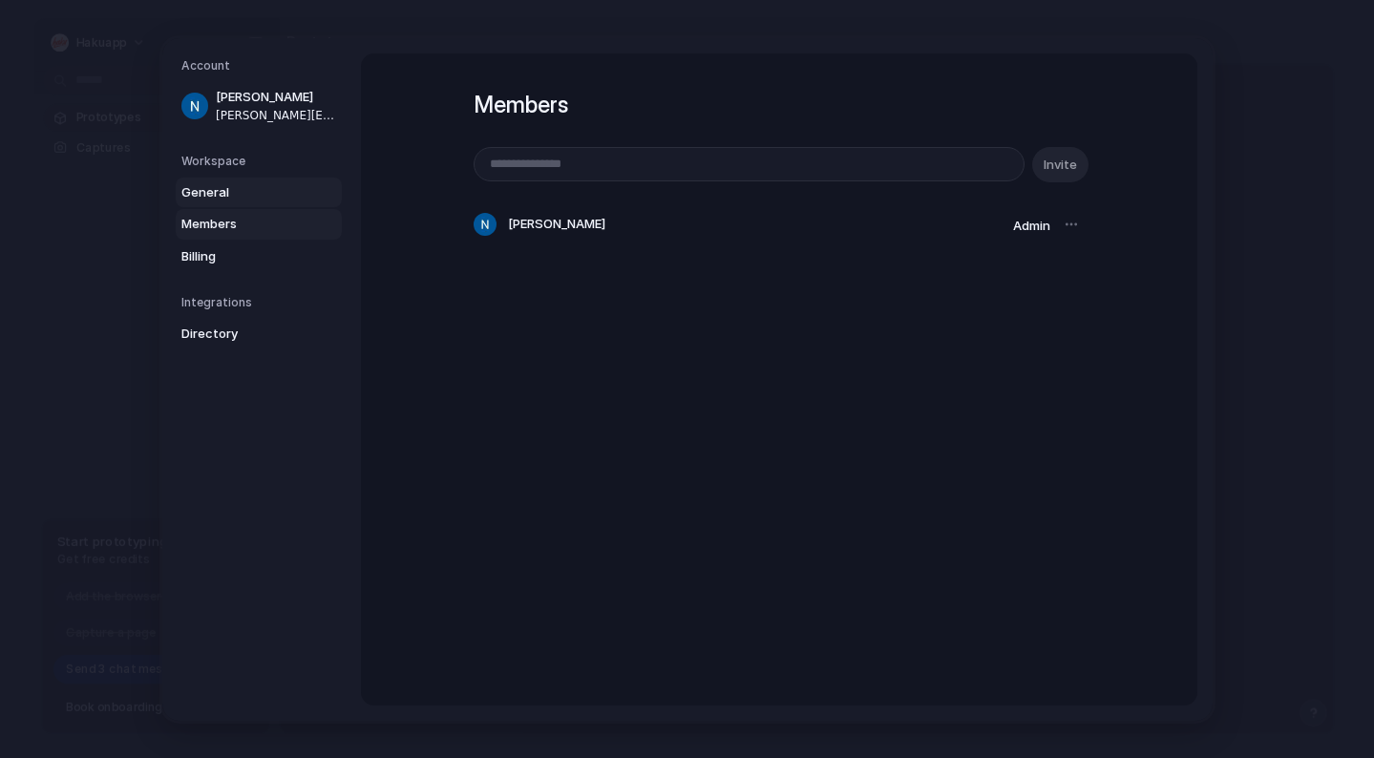
click at [229, 194] on span "General" at bounding box center [242, 191] width 122 height 19
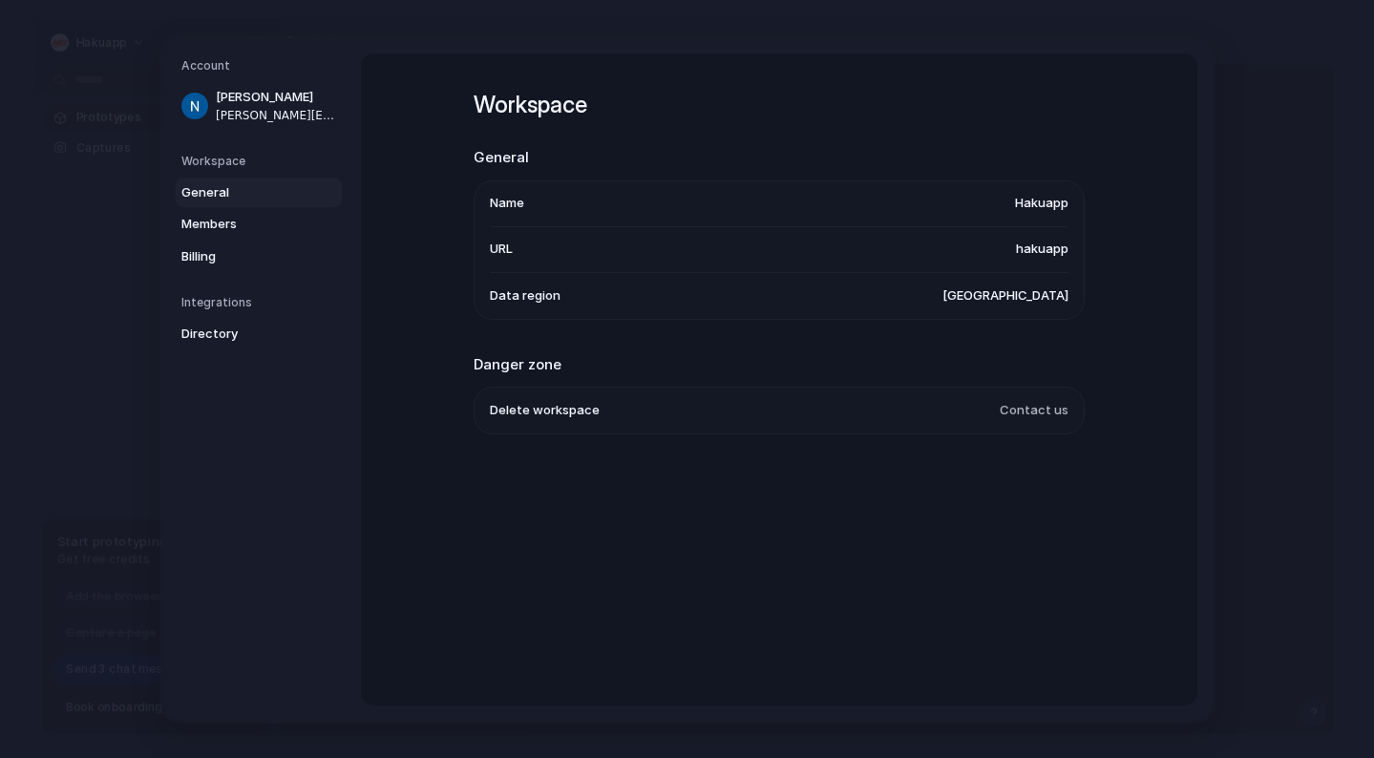
click at [218, 175] on div "Workspace General Members Billing" at bounding box center [261, 211] width 160 height 119
click at [695, 414] on li "Delete workspace Contact us" at bounding box center [779, 411] width 579 height 46
click at [507, 406] on span "Delete workspace" at bounding box center [545, 410] width 110 height 19
drag, startPoint x: 913, startPoint y: 400, endPoint x: 1041, endPoint y: 402, distance: 128.0
click at [914, 400] on li "Delete workspace Contact us" at bounding box center [779, 411] width 579 height 46
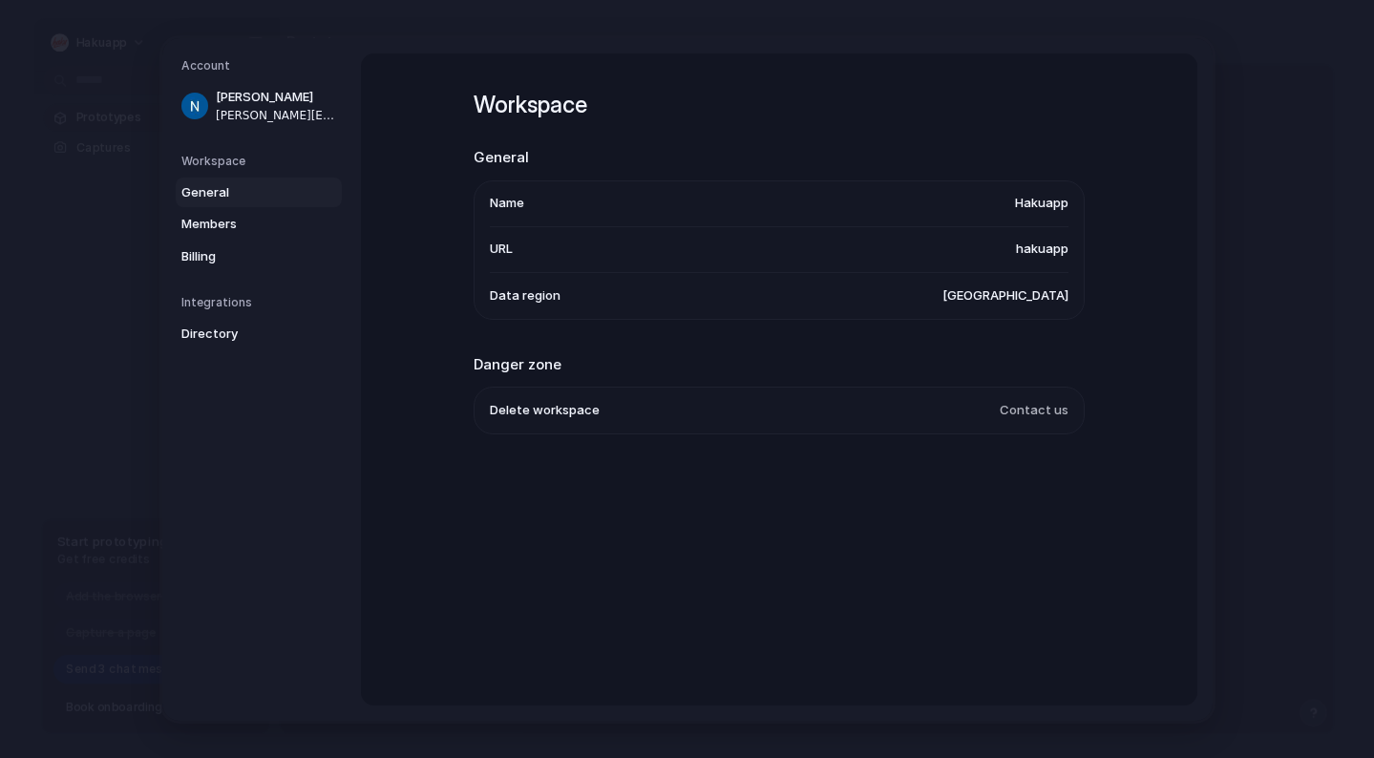
click at [1041, 402] on span "Contact us" at bounding box center [1034, 410] width 69 height 19
click at [1030, 409] on span "Contact us" at bounding box center [1034, 410] width 69 height 19
drag, startPoint x: 1030, startPoint y: 409, endPoint x: 760, endPoint y: 409, distance: 270.2
click at [1026, 409] on span "Contact us" at bounding box center [1034, 410] width 69 height 19
click at [664, 408] on li "Delete workspace Contact us" at bounding box center [779, 411] width 579 height 46
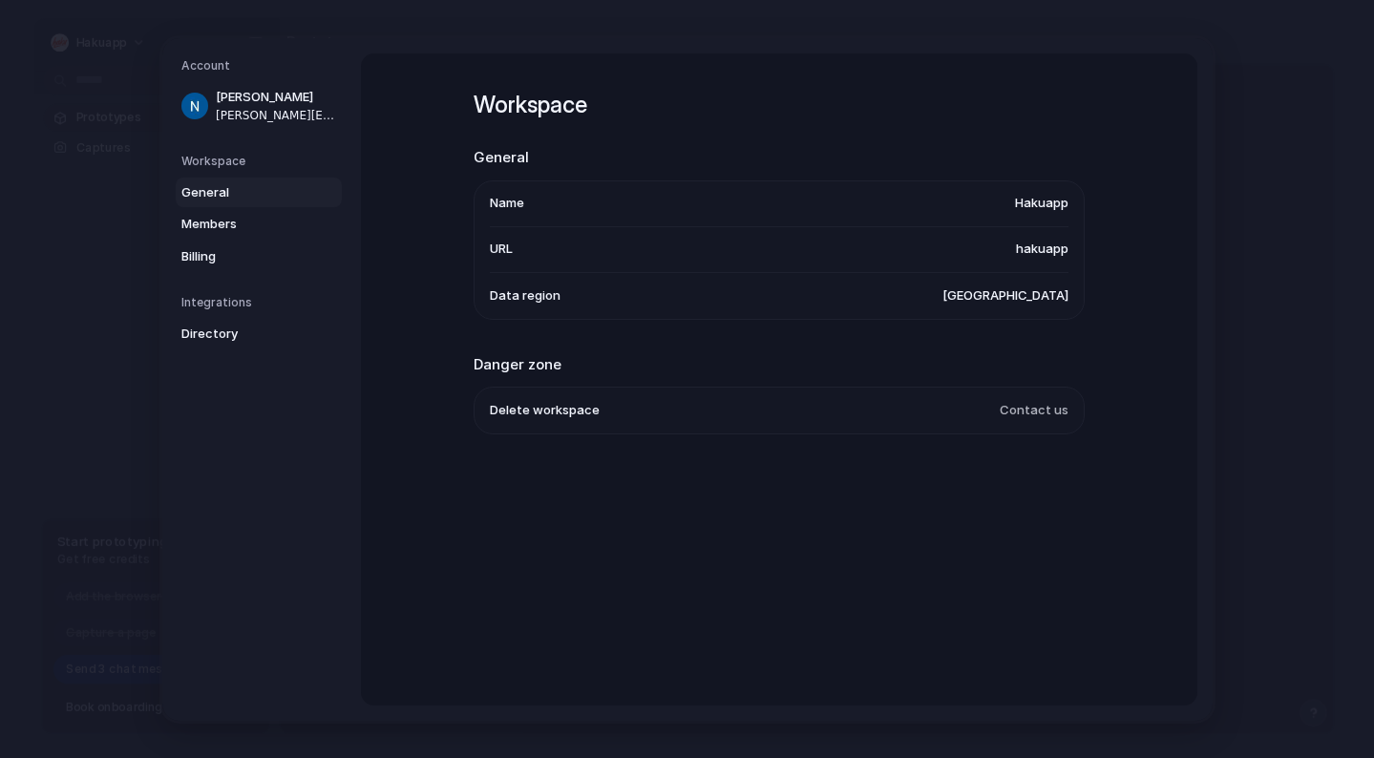
click at [1067, 432] on ul "Delete workspace Contact us" at bounding box center [779, 411] width 611 height 48
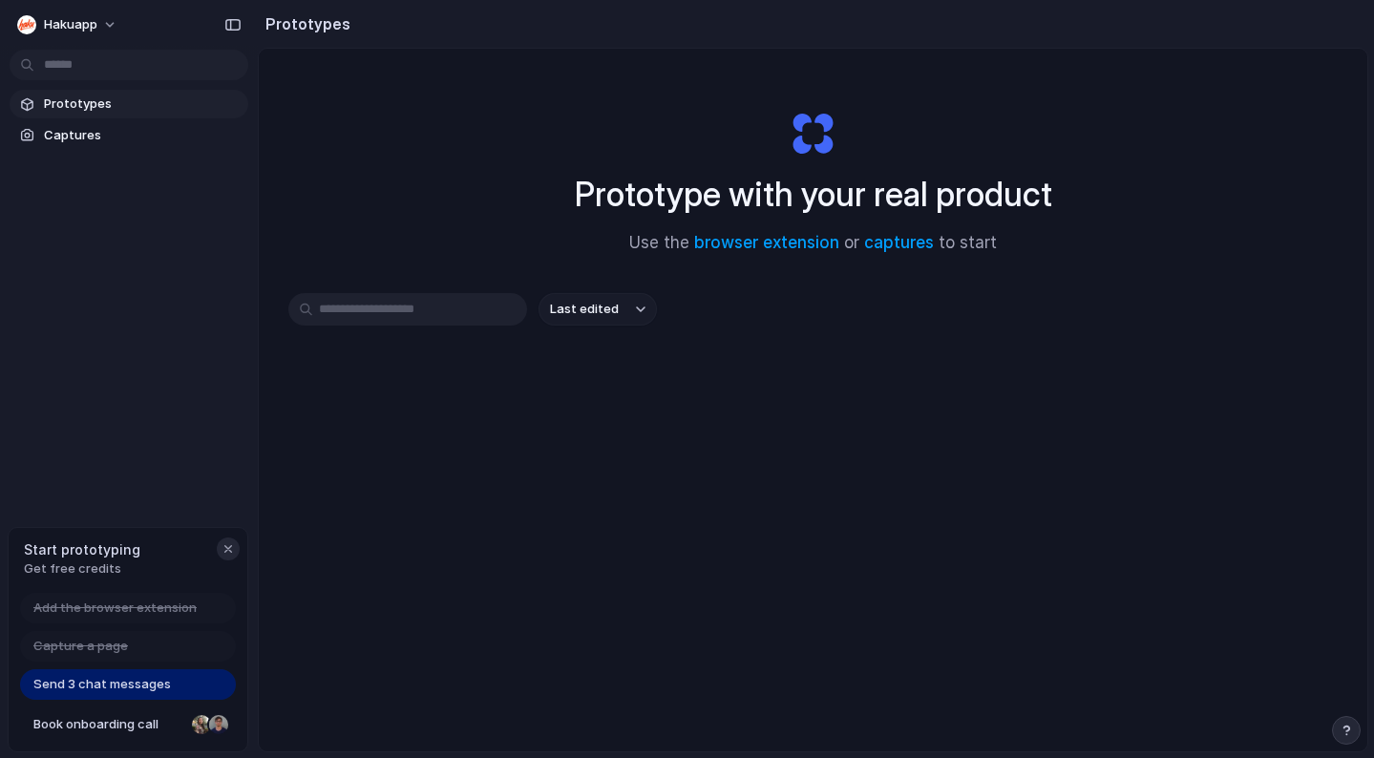
click at [229, 546] on div "button" at bounding box center [228, 548] width 15 height 15
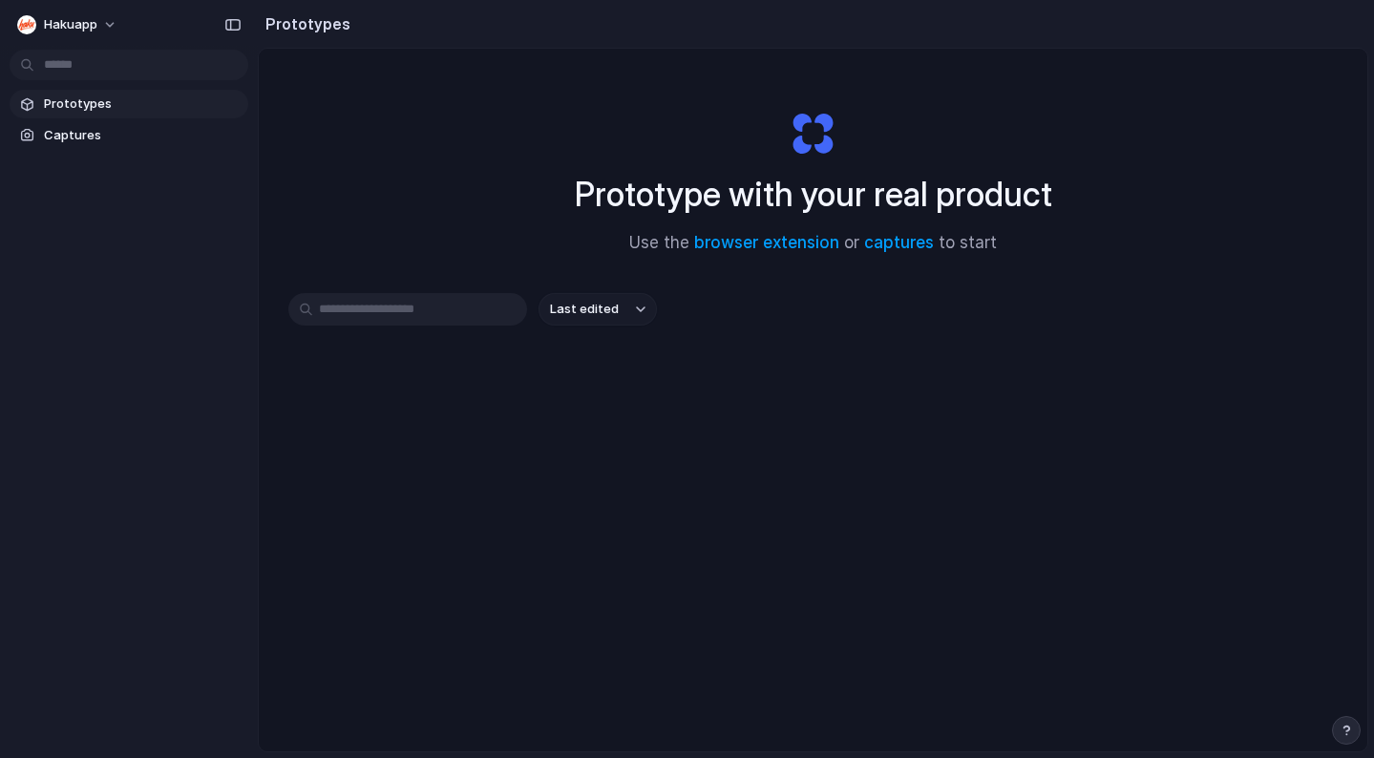
click at [629, 317] on button "Last edited" at bounding box center [598, 309] width 118 height 32
click at [637, 246] on div "Last edited Last created Alphabetical" at bounding box center [687, 379] width 1374 height 758
click at [105, 16] on button "Hakuapp" at bounding box center [68, 25] width 117 height 31
click at [91, 81] on li "Settings" at bounding box center [92, 68] width 159 height 31
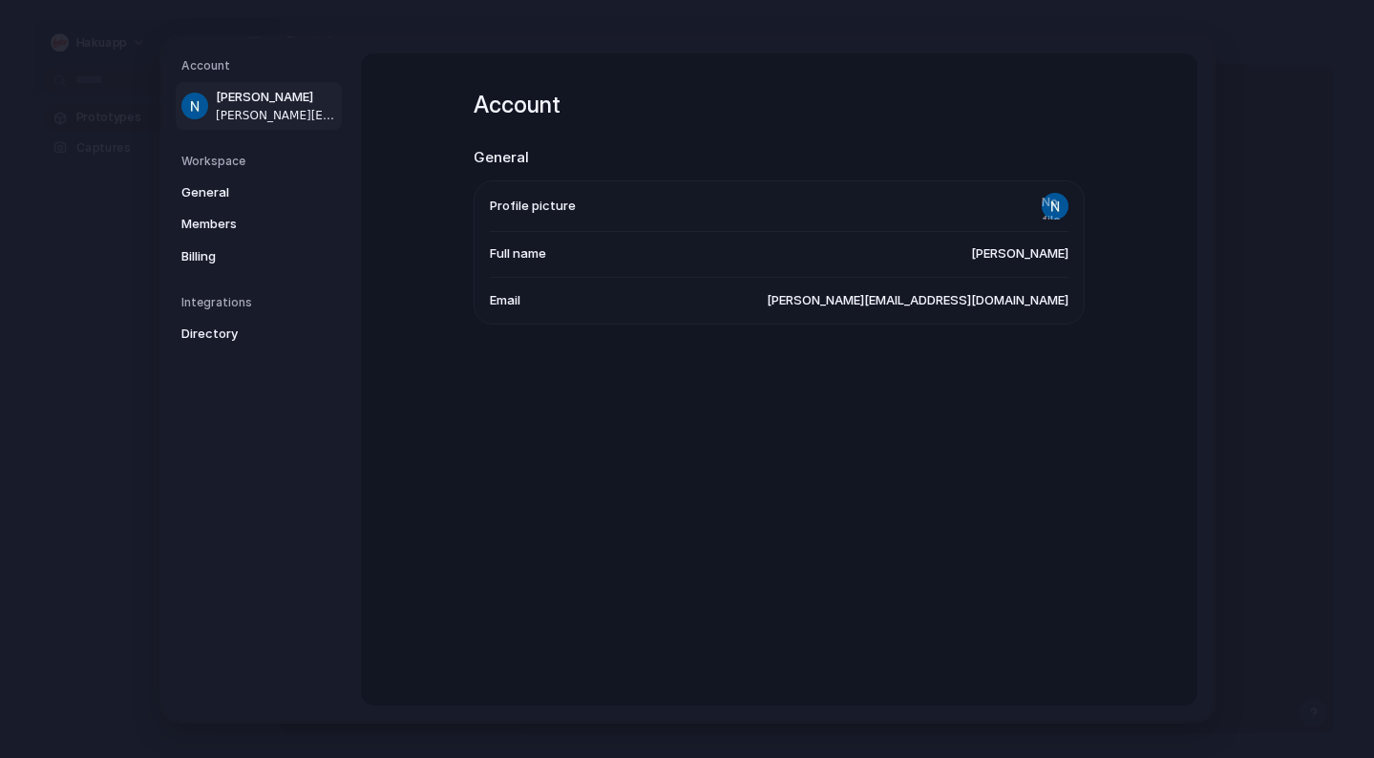
drag, startPoint x: 745, startPoint y: 288, endPoint x: 1026, endPoint y: 317, distance: 282.2
click at [753, 288] on li "Email nelson@hakusports.com" at bounding box center [779, 300] width 579 height 46
click at [1026, 304] on span "nelson@hakusports.com" at bounding box center [918, 299] width 302 height 19
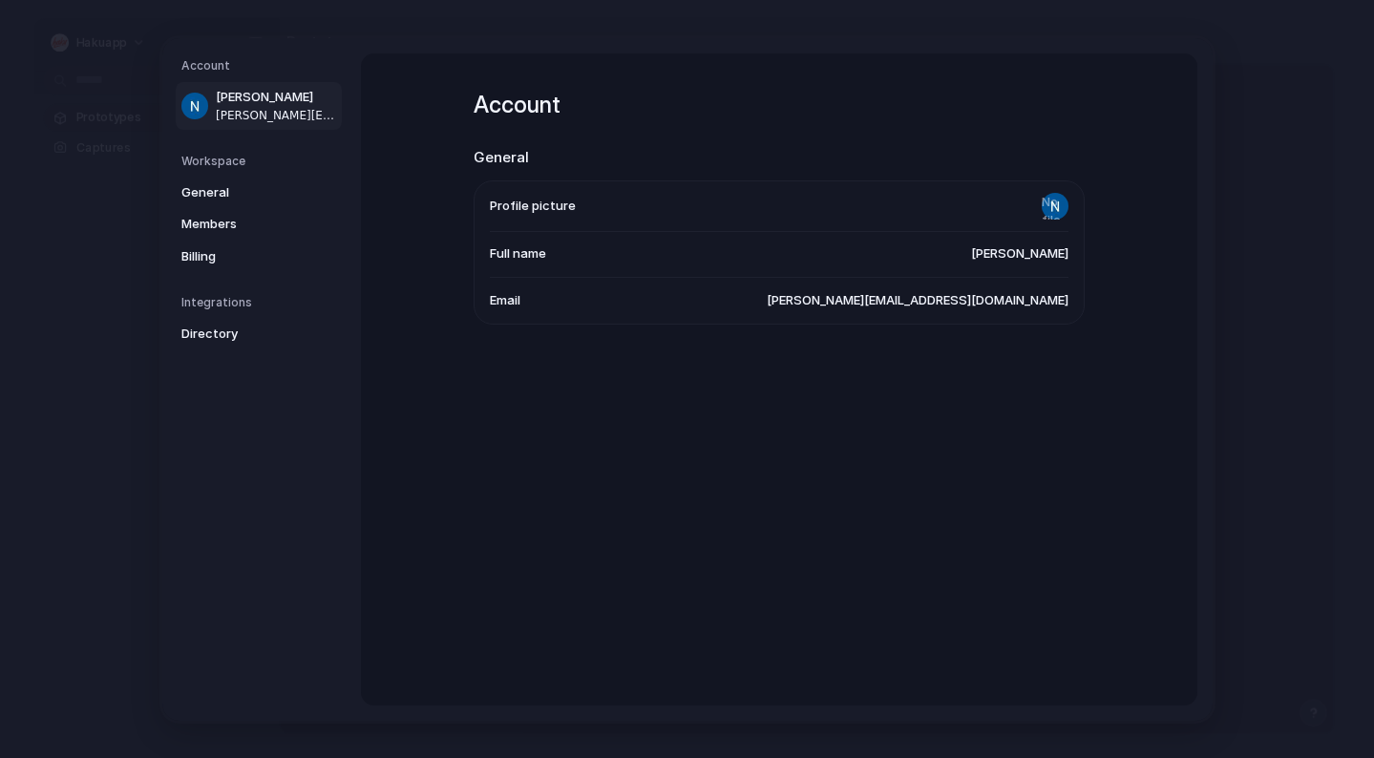
click at [1026, 304] on span "nelson@hakusports.com" at bounding box center [918, 299] width 302 height 19
drag, startPoint x: 971, startPoint y: 279, endPoint x: 936, endPoint y: 282, distance: 35.4
click at [967, 279] on li "Email nelson@hakusports.com" at bounding box center [779, 300] width 579 height 46
click at [936, 282] on li "Email nelson@hakusports.com" at bounding box center [779, 300] width 579 height 46
click at [927, 293] on span "nelson@hakusports.com" at bounding box center [918, 299] width 302 height 19
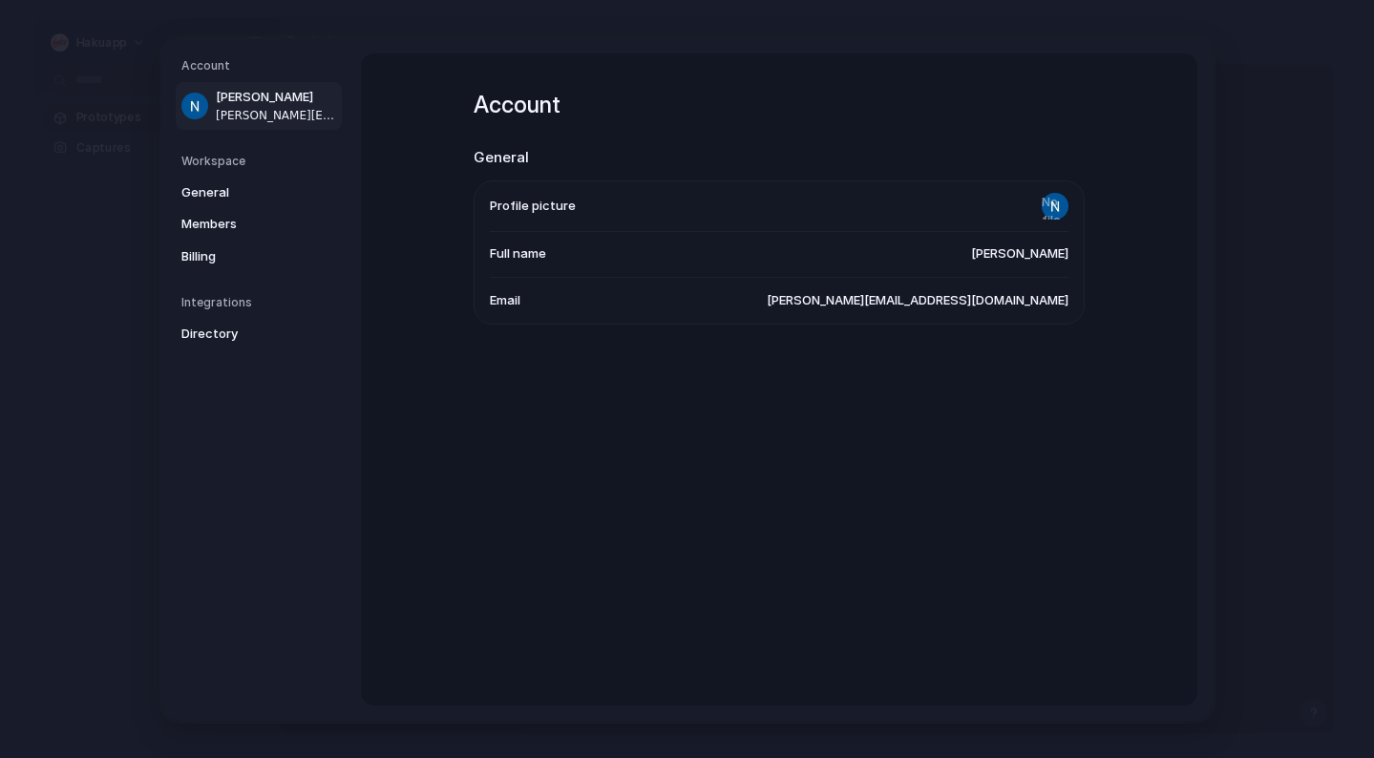
drag, startPoint x: 921, startPoint y: 305, endPoint x: 1084, endPoint y: 301, distance: 162.4
click at [1084, 303] on div "Account General Profile picture Full name Nelson Gaitan Email nelson@hakusports…" at bounding box center [779, 379] width 836 height 652
click at [575, 467] on div "Account General Profile picture Full name Nelson Gaitan Email nelson@hakusports…" at bounding box center [779, 379] width 836 height 652
